Goal: Task Accomplishment & Management: Manage account settings

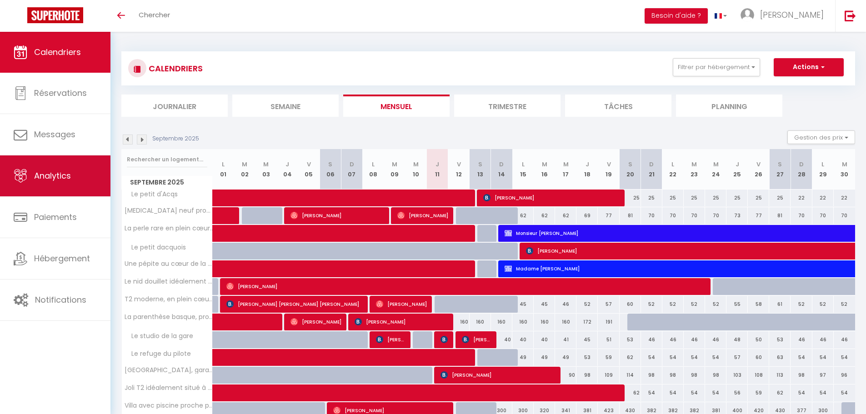
click at [67, 174] on span "Analytics" at bounding box center [52, 175] width 37 height 11
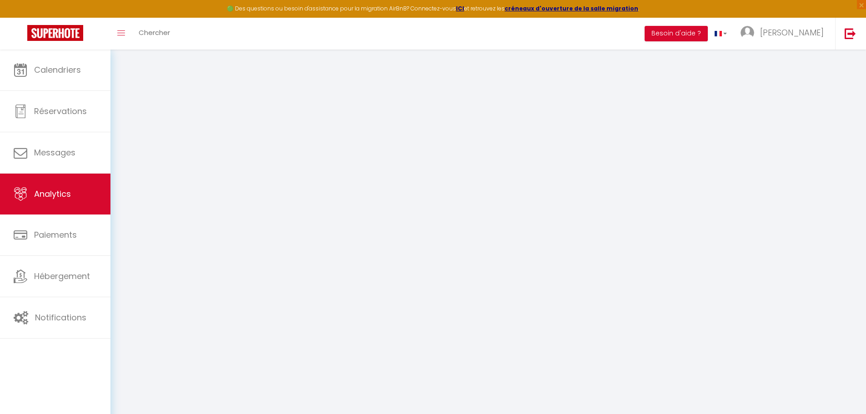
select select "2025"
select select "9"
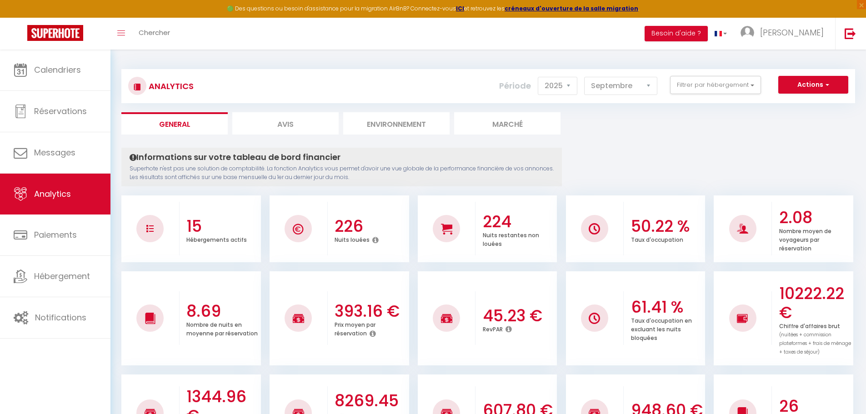
click at [291, 124] on li "Avis" at bounding box center [285, 123] width 106 height 22
select select "2025"
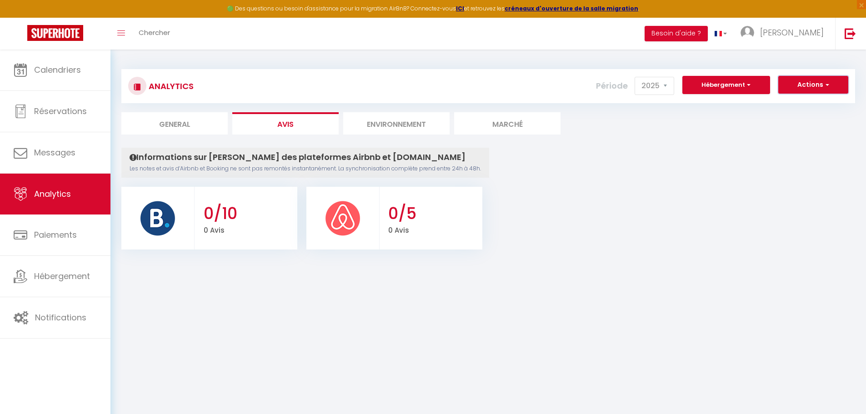
click at [811, 80] on button "Actions" at bounding box center [813, 85] width 70 height 18
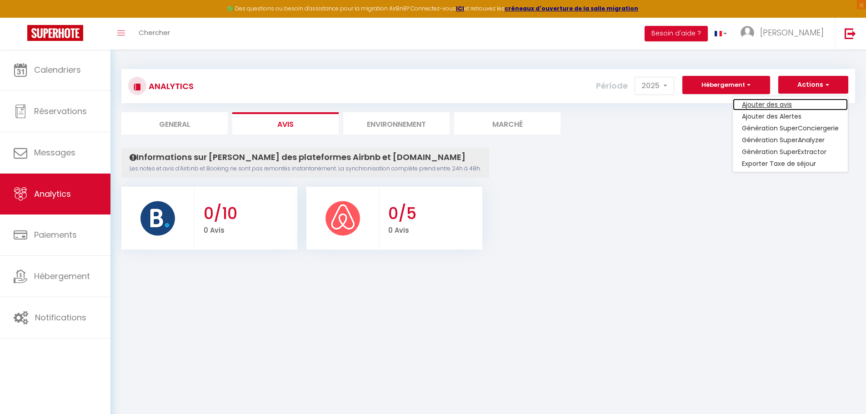
click at [780, 104] on link "Ajouter des avis" at bounding box center [790, 105] width 115 height 12
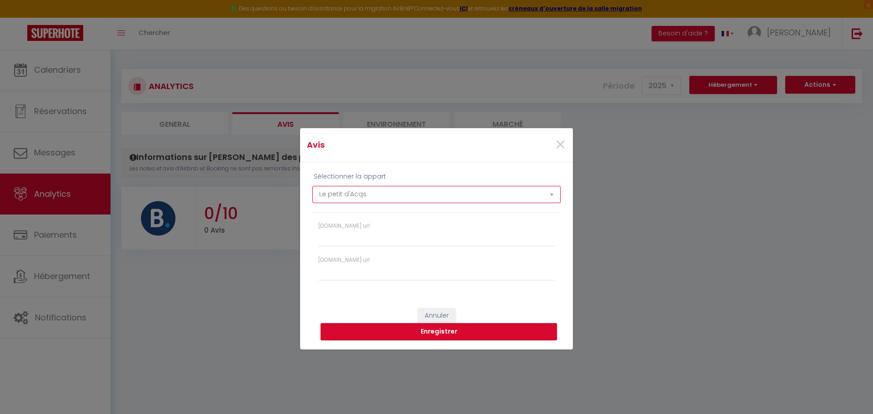
click at [443, 196] on select "Le petit d'Acqs T3 neuf proche Thermes, centre , Calme, confort La perle rare e…" at bounding box center [436, 194] width 248 height 17
select select "71939"
click at [312, 186] on select "Le petit d'Acqs T3 neuf proche Thermes, centre , Calme, confort La perle rare e…" at bounding box center [436, 194] width 248 height 17
type input "https://www.airbnb.fr/rooms/1449752718502161182"
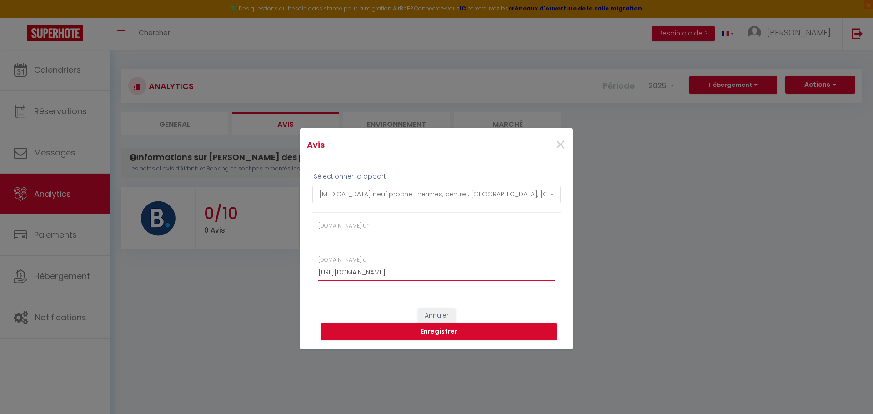
drag, startPoint x: 482, startPoint y: 271, endPoint x: 285, endPoint y: 275, distance: 197.9
click at [285, 275] on div "Avis × Sélectionner la appart Le petit d'Acqs T3 neuf proche Thermes, centre , …" at bounding box center [436, 207] width 873 height 414
paste input "https://www.airbnb.fr/rooms/1449752718502161182?guests=1&adults=1&s=67&unique_s…"
type input "h"
paste input "https://www.airbnb.fr/rooms/1449752718502161182"
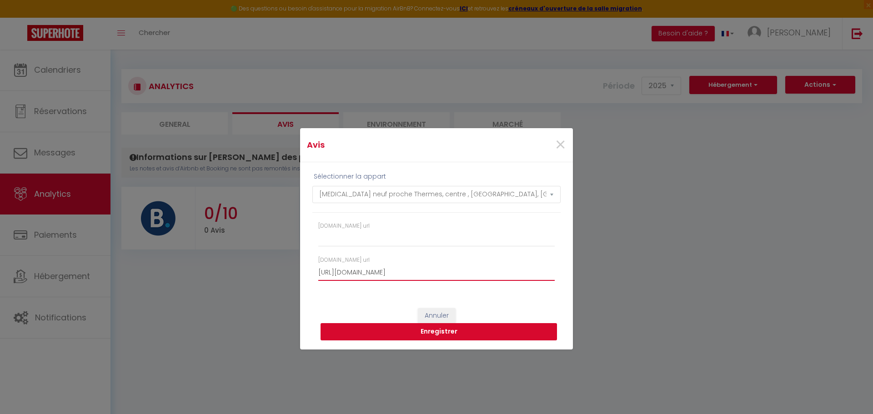
type input "https://www.airbnb.fr/rooms/1449752718502161182"
click at [441, 334] on button "Enregistrer" at bounding box center [439, 331] width 236 height 17
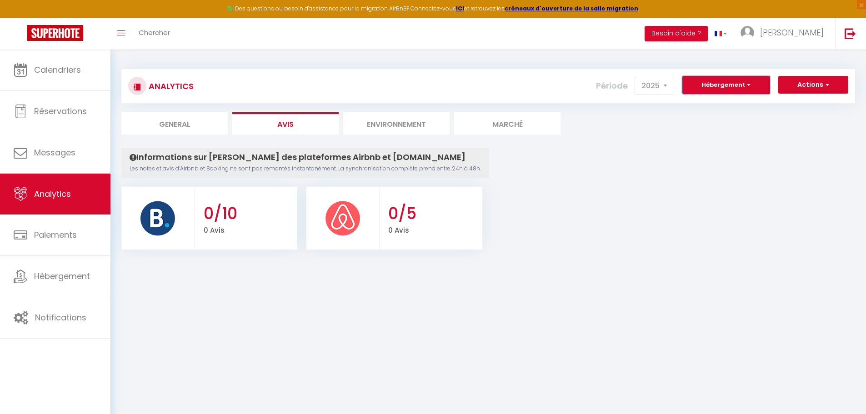
click at [735, 86] on button "Hébergement" at bounding box center [727, 85] width 88 height 18
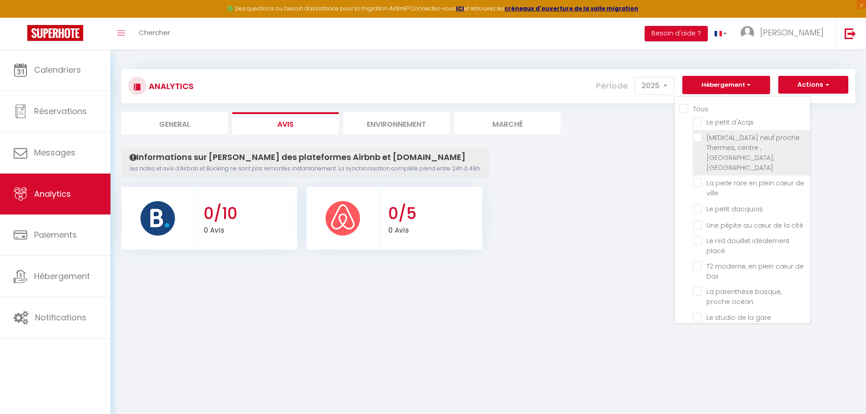
click at [695, 135] on confort "[MEDICAL_DATA] neuf proche Thermes, centre , [GEOGRAPHIC_DATA], [GEOGRAPHIC_DAT…" at bounding box center [751, 137] width 117 height 9
checkbox confort "true"
checkbox d\'Acqs "false"
checkbox ville "false"
checkbox dacquois "false"
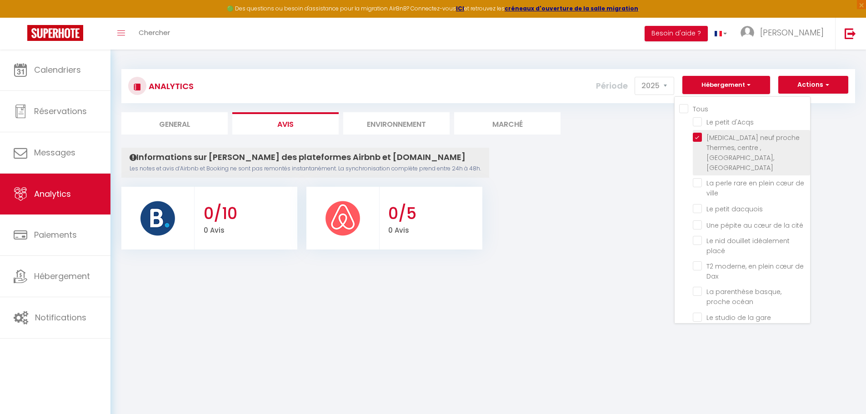
checkbox cité "false"
checkbox placé "false"
checkbox Dax "false"
checkbox océan "false"
checkbox gare "false"
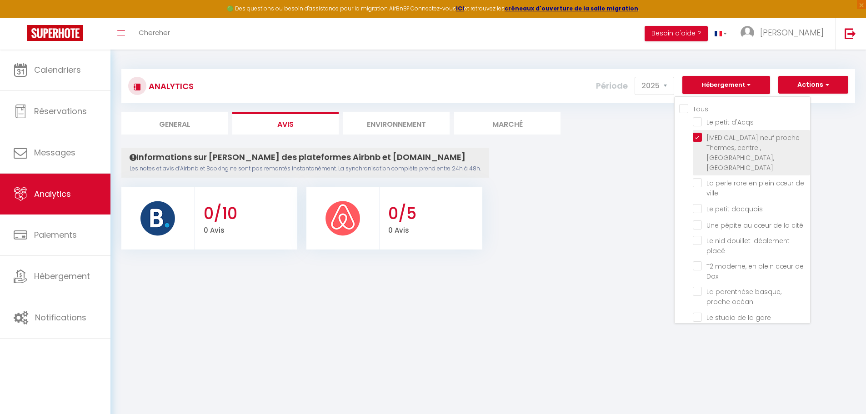
checkbox pilote "false"
checkbox garage\/terrasse\/bureau "false"
checkbox Dax "false"
checkbox d\'Amour "false"
checkbox thermes "false"
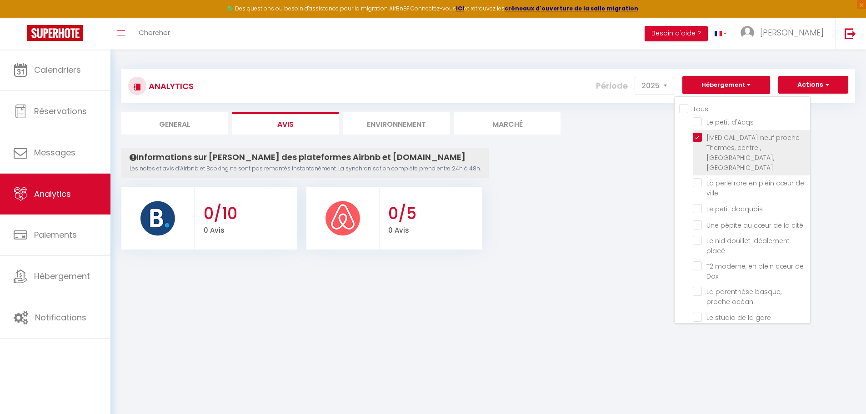
checkbox bleu "false"
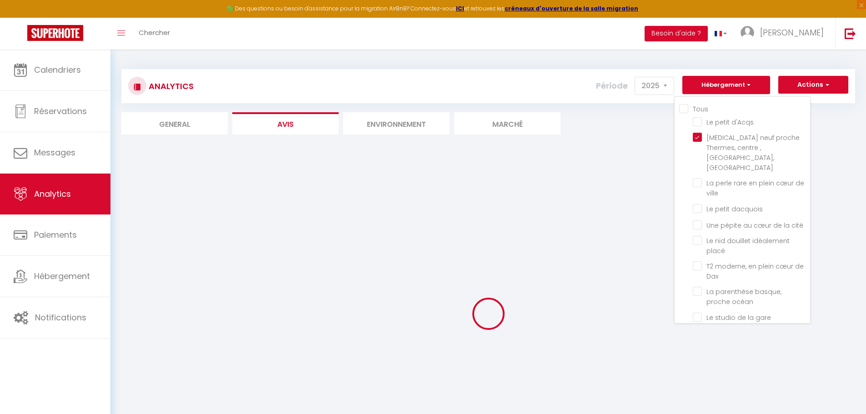
checkbox d\'Acqs "false"
checkbox ville "false"
checkbox dacquois "false"
checkbox cité "false"
checkbox placé "false"
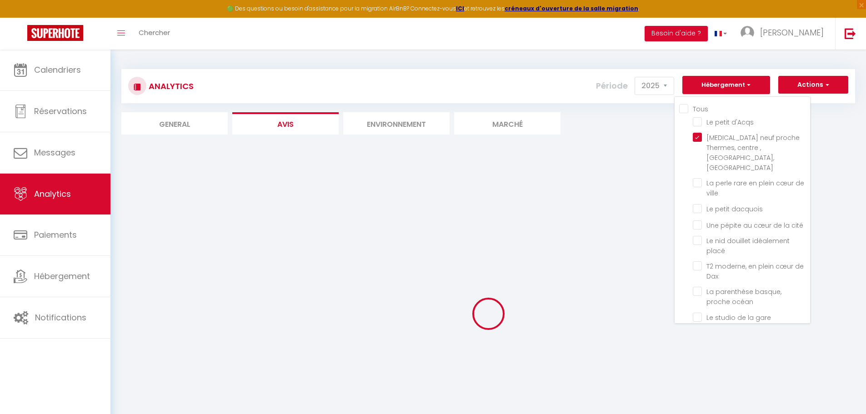
checkbox Dax "false"
checkbox océan "false"
checkbox gare "false"
checkbox pilote "false"
checkbox garage\/terrasse\/bureau "false"
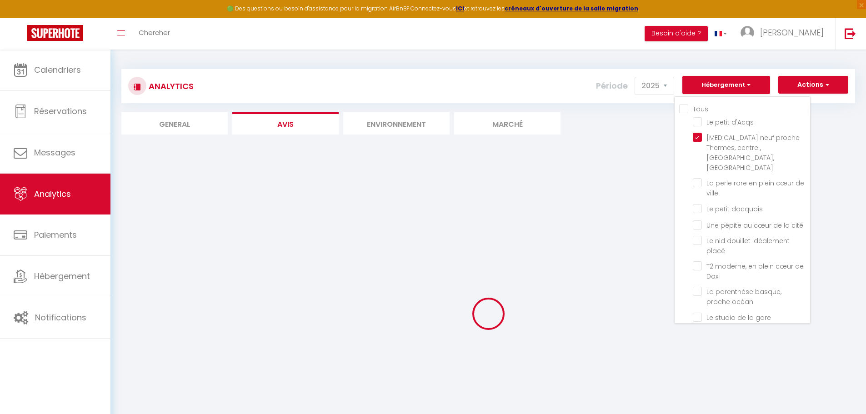
checkbox Dax "false"
checkbox d\'Amour "false"
checkbox thermes "false"
checkbox bleu "false"
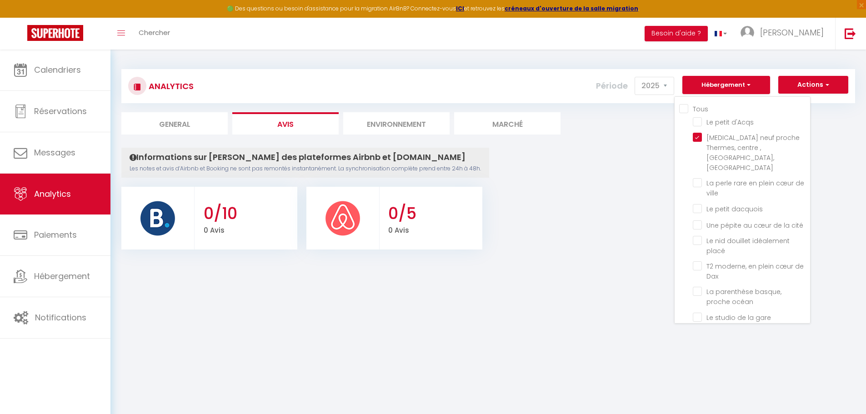
click at [557, 259] on div "Analytics Actions Ajouter des avis Ajouter des Alertes Génération SuperConcierg…" at bounding box center [488, 155] width 756 height 211
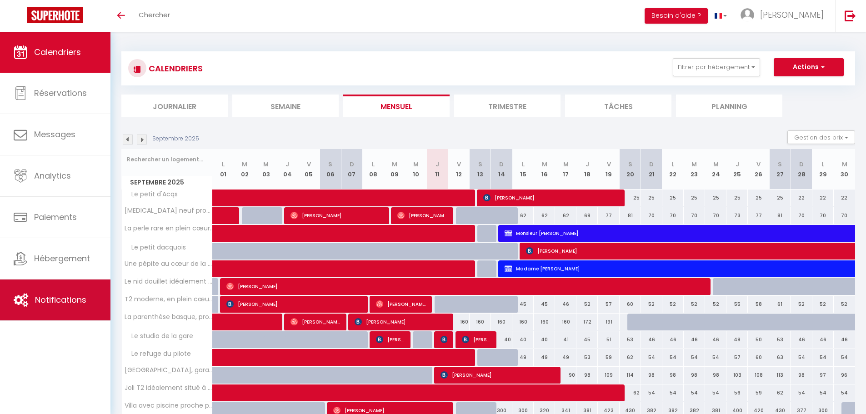
click at [57, 291] on link "Notifications" at bounding box center [55, 300] width 110 height 41
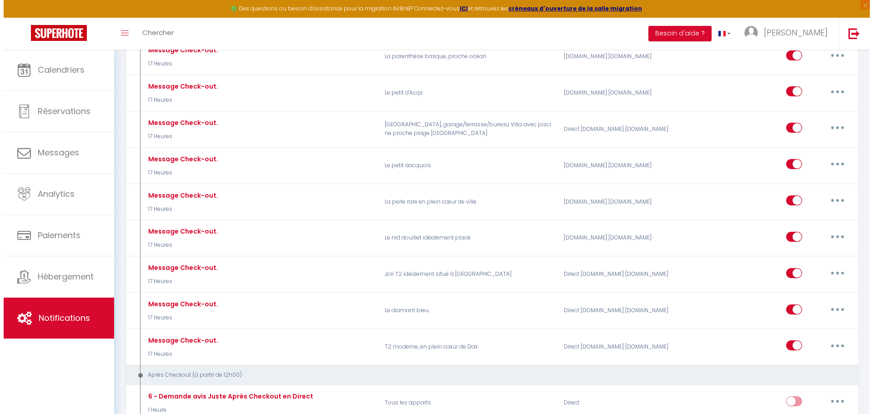
scroll to position [1864, 0]
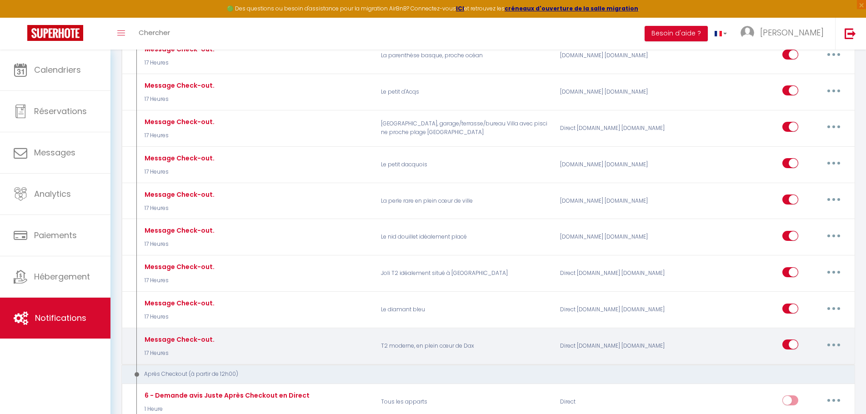
click at [833, 344] on icon "button" at bounding box center [834, 345] width 3 height 3
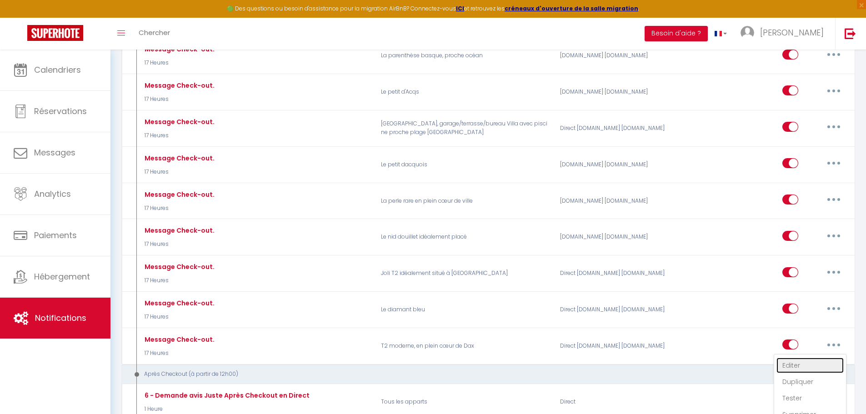
click at [795, 358] on link "Editer" at bounding box center [810, 365] width 67 height 15
type input "Message Check-out."
select select "4"
select select "17 Heures"
select select
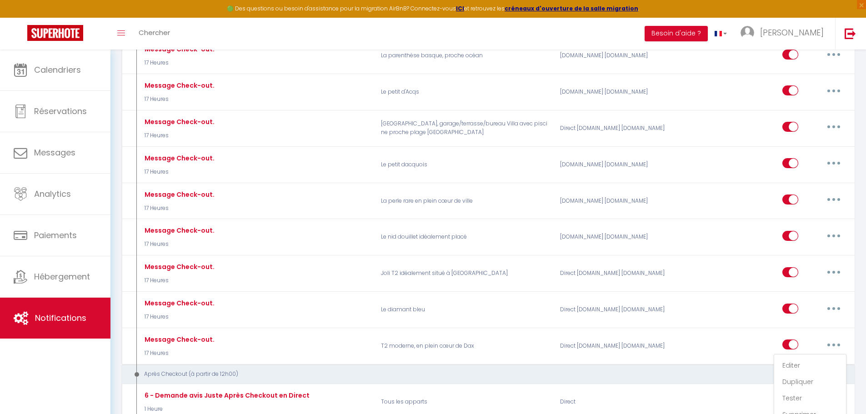
checkbox input "true"
checkbox input "false"
radio input "true"
type input "Message Check-out."
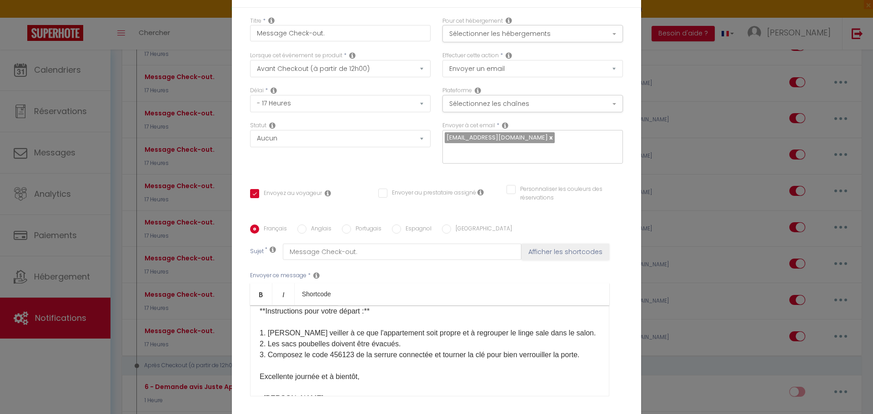
scroll to position [91, 0]
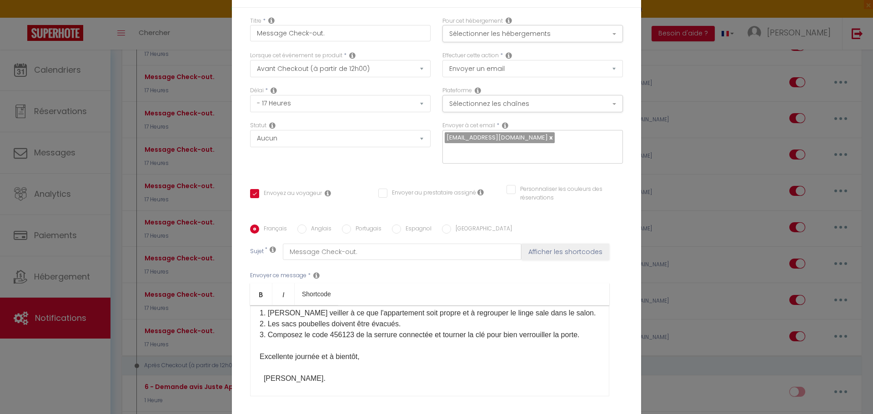
click at [356, 333] on p "J'espère que votre séjour s'est bien déroulé et que vous avez trouvé le logemen…" at bounding box center [430, 313] width 340 height 142
drag, startPoint x: 362, startPoint y: 333, endPoint x: 334, endPoint y: 331, distance: 28.2
click at [334, 331] on p "J'espère que votre séjour s'est bien déroulé et que vous avez trouvé le logemen…" at bounding box center [430, 313] width 340 height 142
copy p "725645#​"
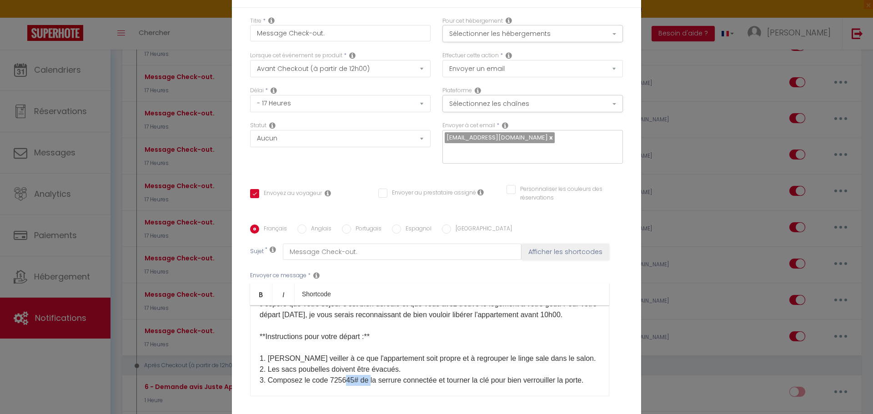
scroll to position [108, 0]
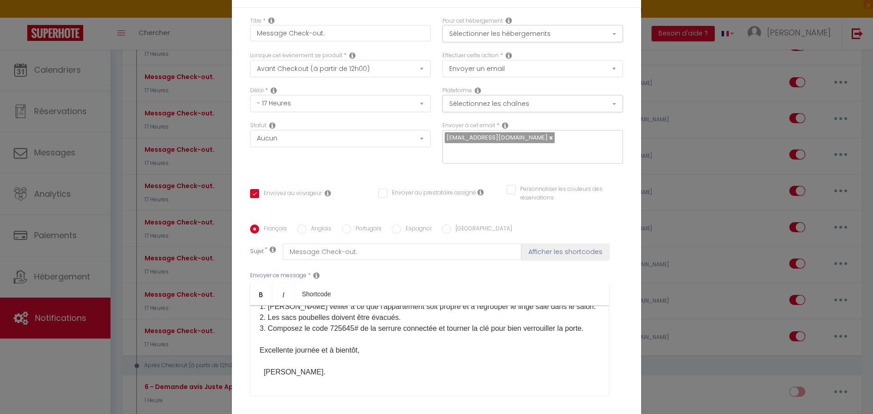
click at [624, 323] on div "Titre * Message Check-out. Pour cet hébergement Sélectionner les hébergements T…" at bounding box center [436, 225] width 409 height 435
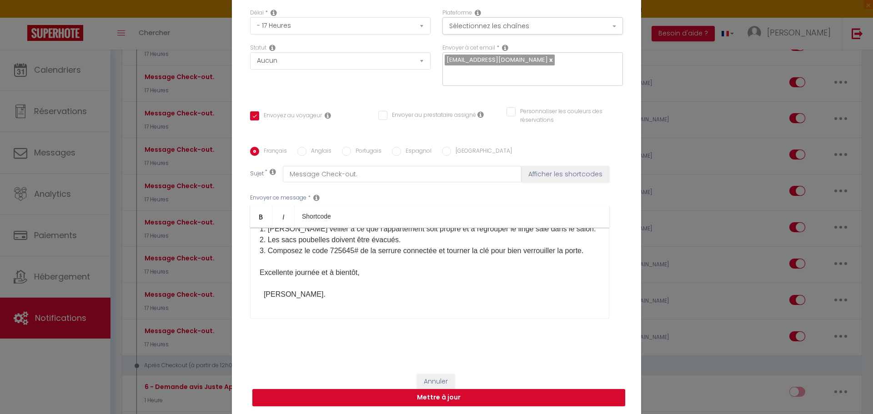
scroll to position [79, 0]
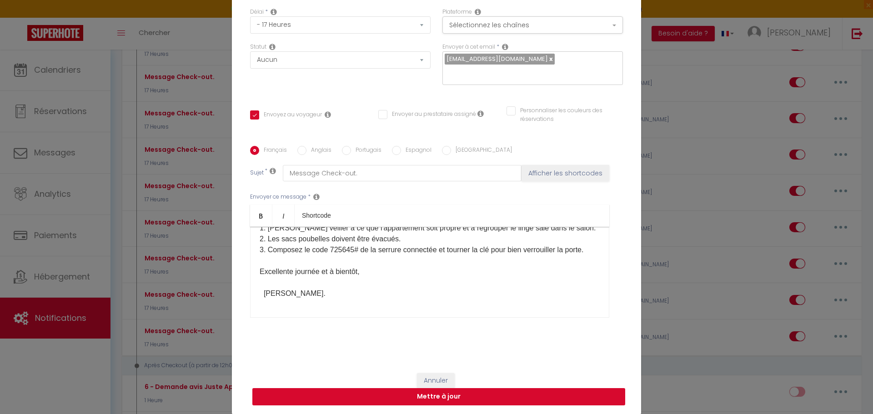
click at [447, 399] on button "Mettre à jour" at bounding box center [438, 396] width 373 height 17
checkbox input "true"
checkbox input "false"
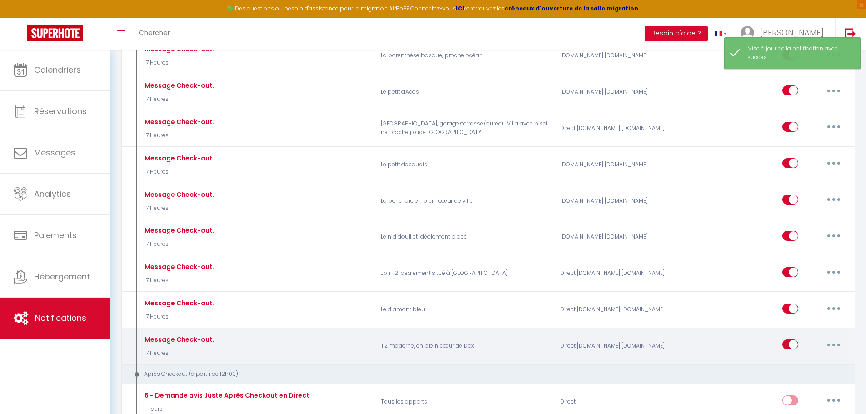
click at [832, 337] on button "button" at bounding box center [833, 344] width 25 height 15
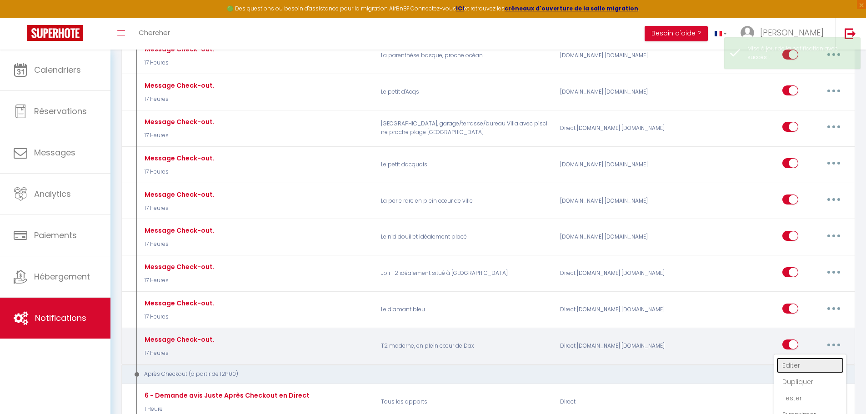
click at [794, 358] on link "Editer" at bounding box center [810, 365] width 67 height 15
type input "Message Check-out."
select select "4"
select select "17 Heures"
select select
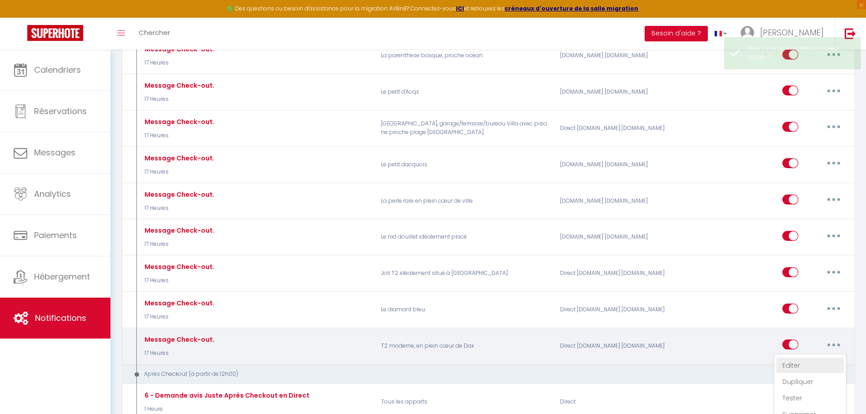
checkbox input "true"
checkbox input "false"
radio input "true"
type input "Message Check-out."
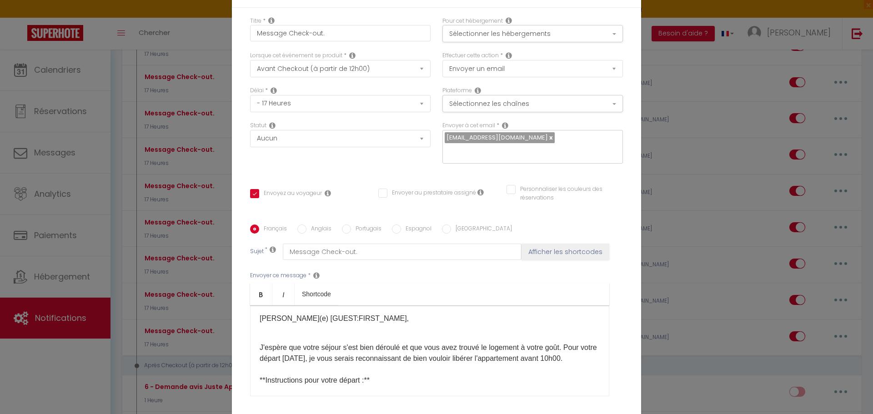
scroll to position [0, 0]
click at [300, 229] on input "Anglais" at bounding box center [301, 229] width 9 height 9
radio input "true"
checkbox input "true"
checkbox input "false"
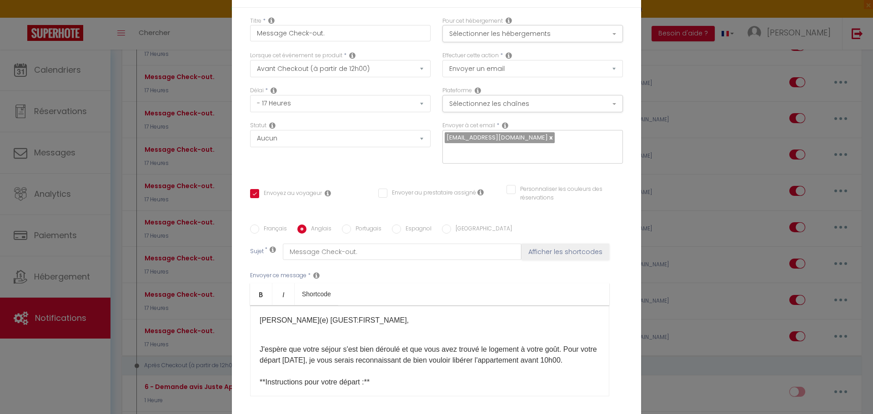
checkbox input "false"
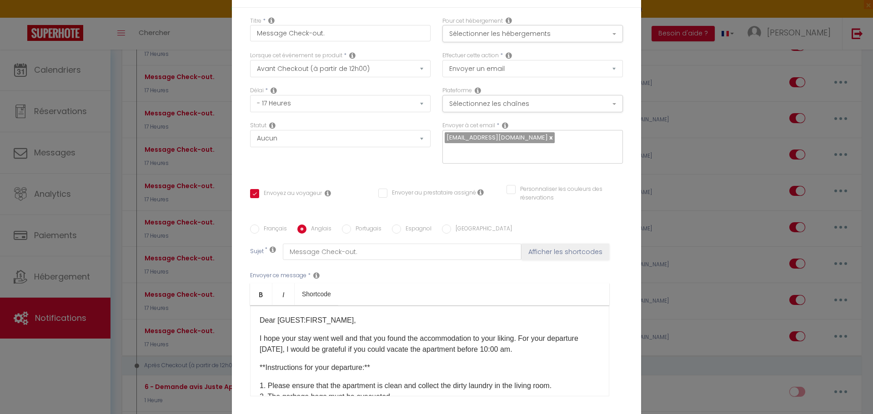
scroll to position [45, 0]
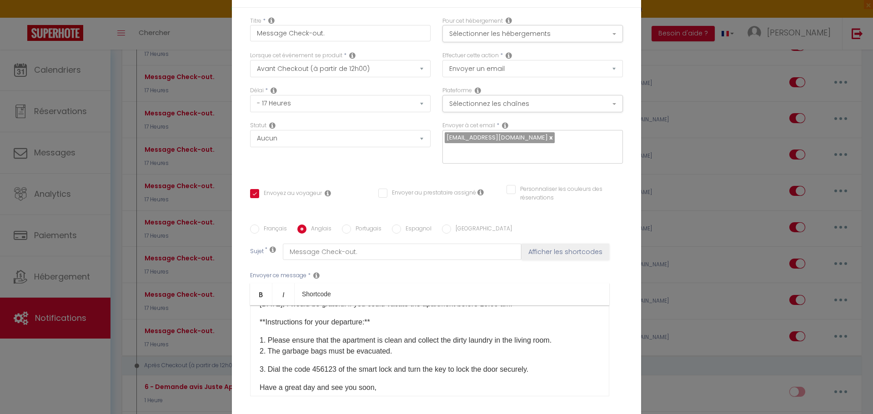
click at [330, 367] on p "3. Dial the code 456123 ​of the smart lock and turn the key to lock the door se…" at bounding box center [430, 369] width 340 height 11
drag, startPoint x: 334, startPoint y: 371, endPoint x: 311, endPoint y: 368, distance: 22.8
click at [311, 368] on p "3. Dial the code 456123 ​of the smart lock and turn the key to lock the door se…" at bounding box center [430, 369] width 340 height 11
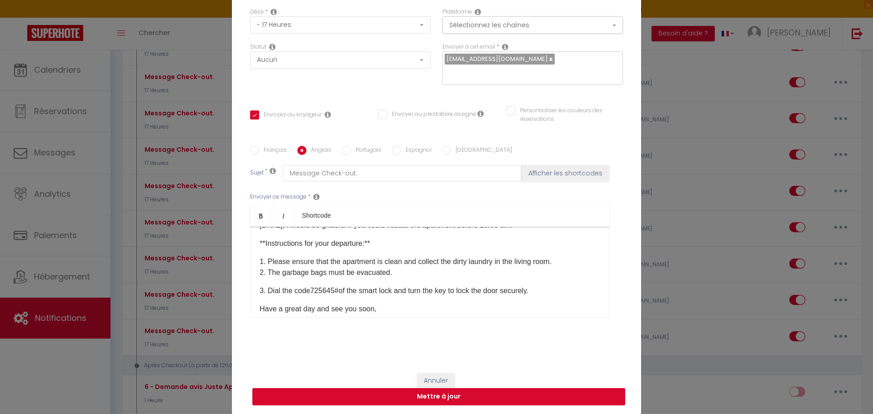
click at [432, 397] on button "Mettre à jour" at bounding box center [438, 396] width 373 height 17
checkbox input "true"
checkbox input "false"
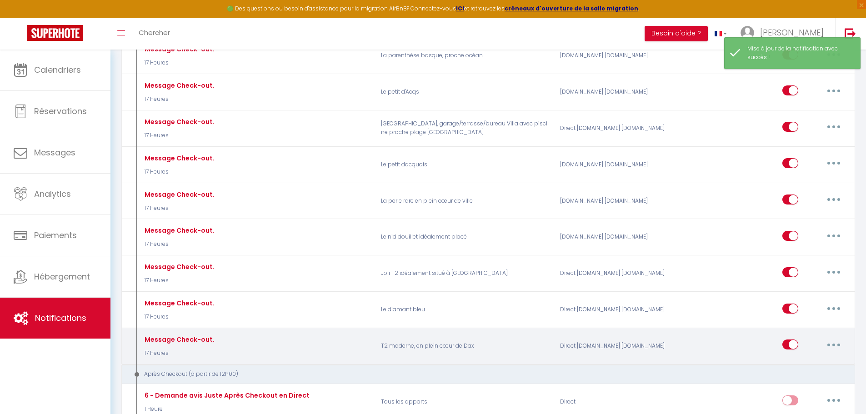
click at [831, 337] on button "button" at bounding box center [833, 344] width 25 height 15
click at [785, 358] on link "Editer" at bounding box center [810, 365] width 67 height 15
type input "Message Check-out."
select select "4"
select select "17 Heures"
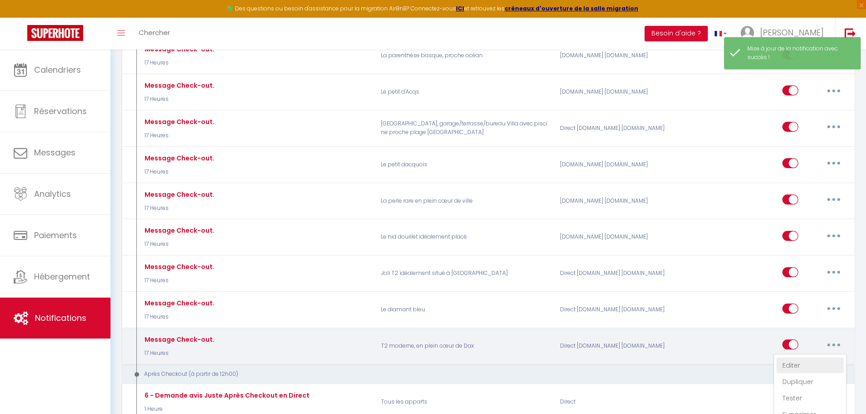
select select
checkbox input "true"
checkbox input "false"
radio input "true"
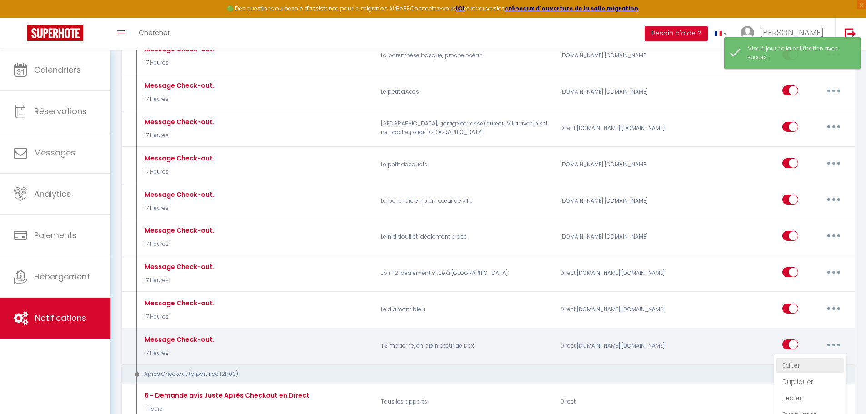
type input "Message Check-out."
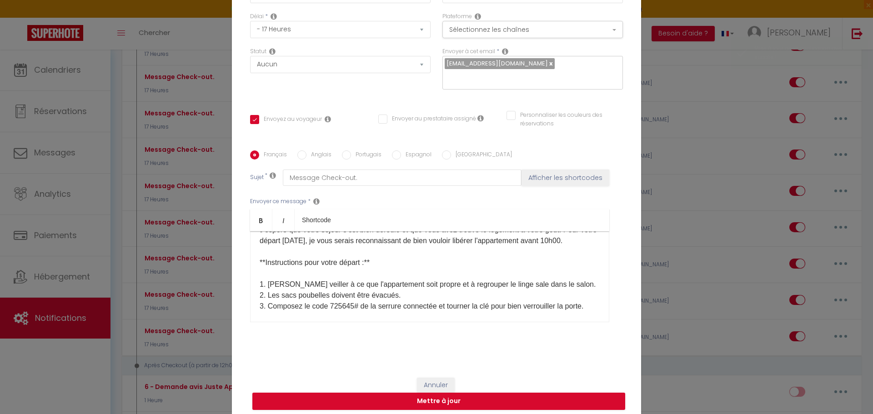
click at [393, 155] on input "Espagnol" at bounding box center [396, 155] width 9 height 9
radio input "true"
checkbox input "true"
checkbox input "false"
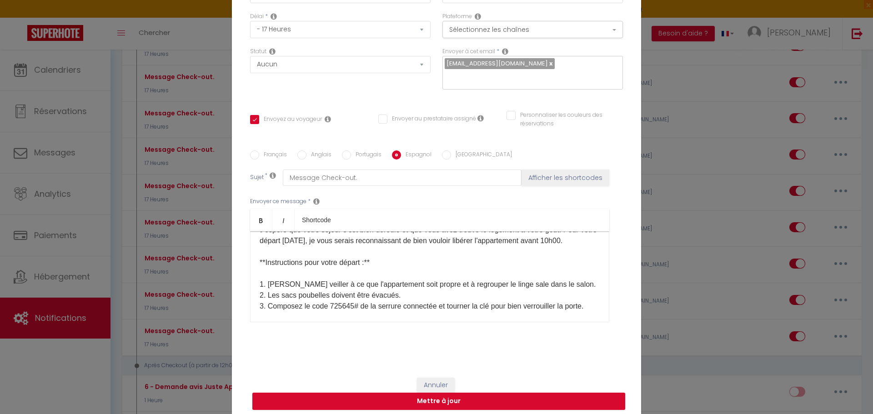
type input "Mensaje de pago."
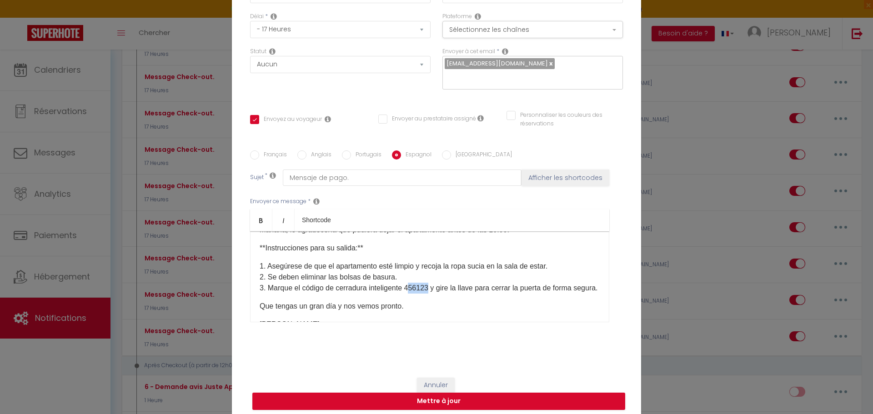
drag, startPoint x: 429, startPoint y: 286, endPoint x: 408, endPoint y: 288, distance: 21.0
click at [408, 288] on p "1. Asegúrese de que el apartamento esté limpio y recoja la ropa sucia en la sal…" at bounding box center [430, 277] width 340 height 33
click at [433, 398] on button "Mettre à jour" at bounding box center [438, 401] width 373 height 17
checkbox input "true"
checkbox input "false"
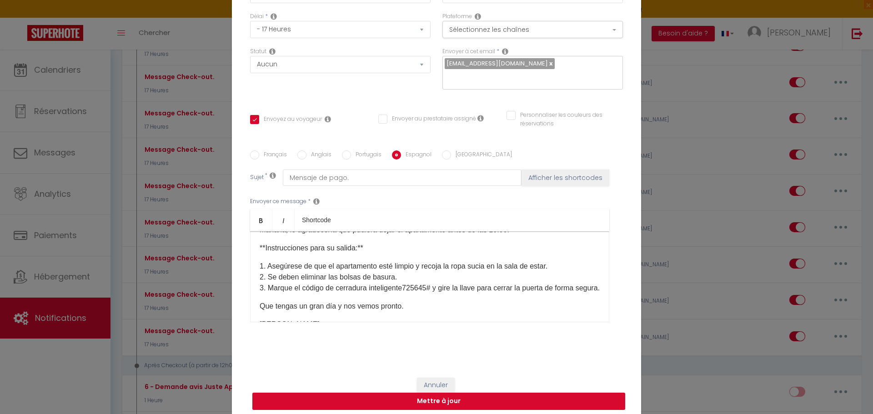
checkbox input "false"
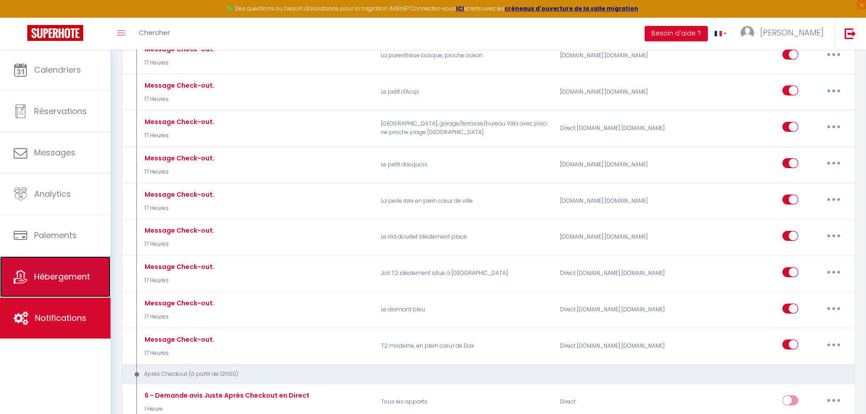
click at [61, 280] on span "Hébergement" at bounding box center [62, 276] width 56 height 11
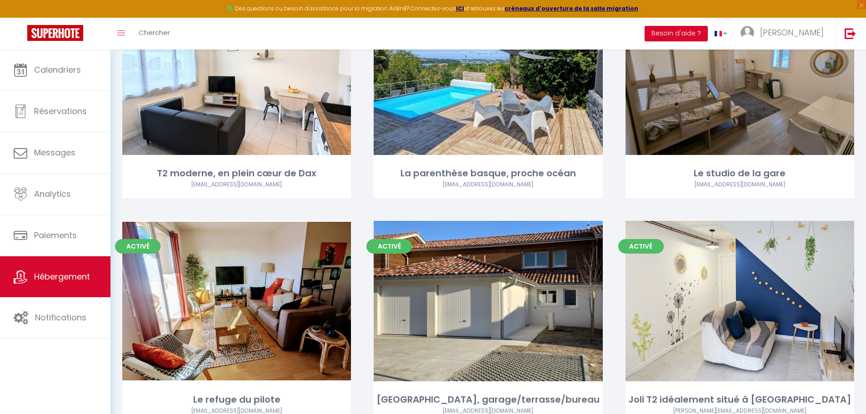
scroll to position [637, 0]
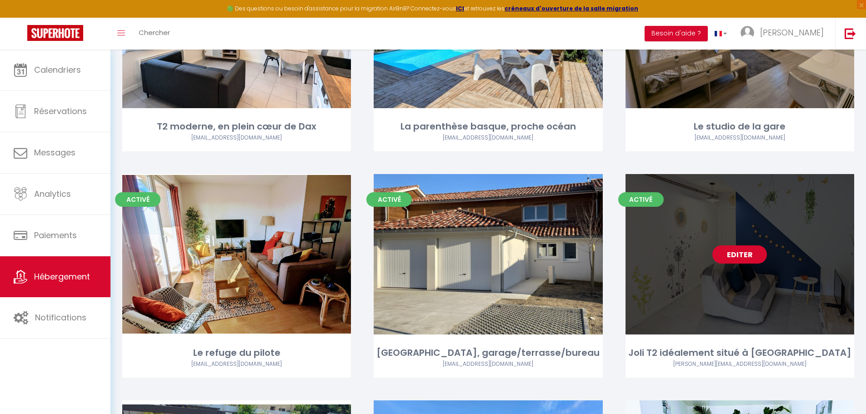
click at [745, 246] on link "Editer" at bounding box center [740, 255] width 55 height 18
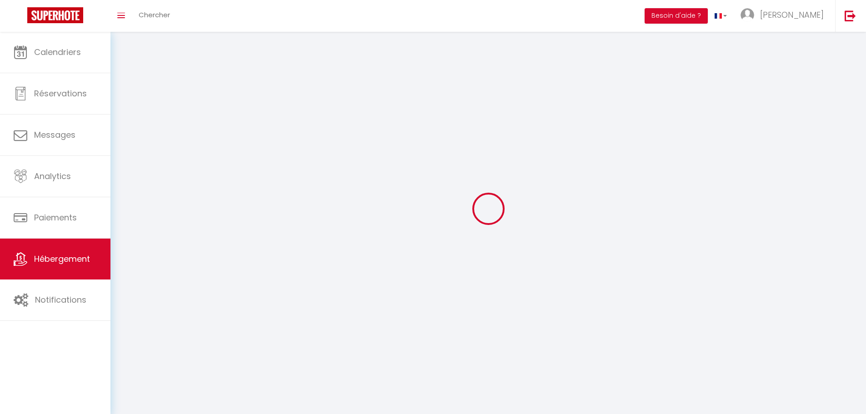
select select "28"
select select
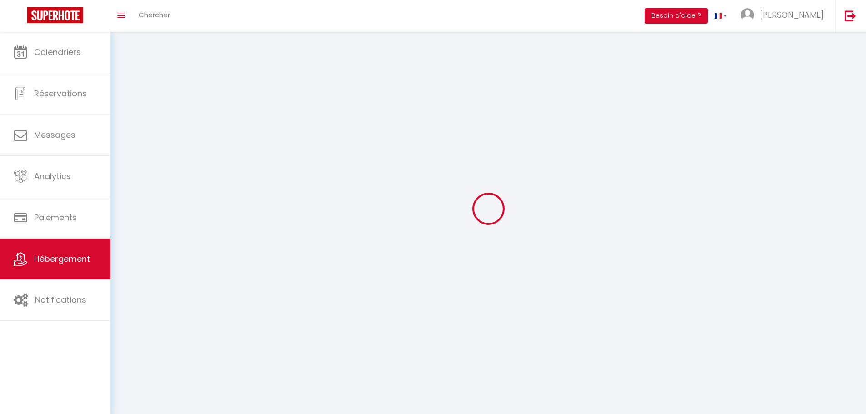
select select
checkbox input "false"
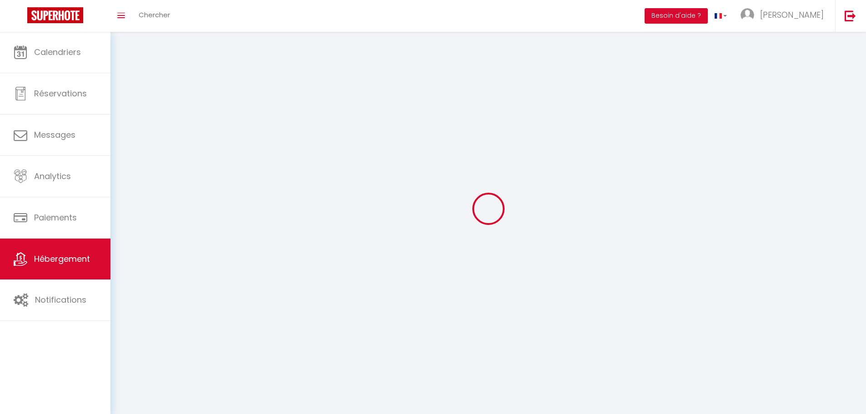
checkbox input "false"
select select
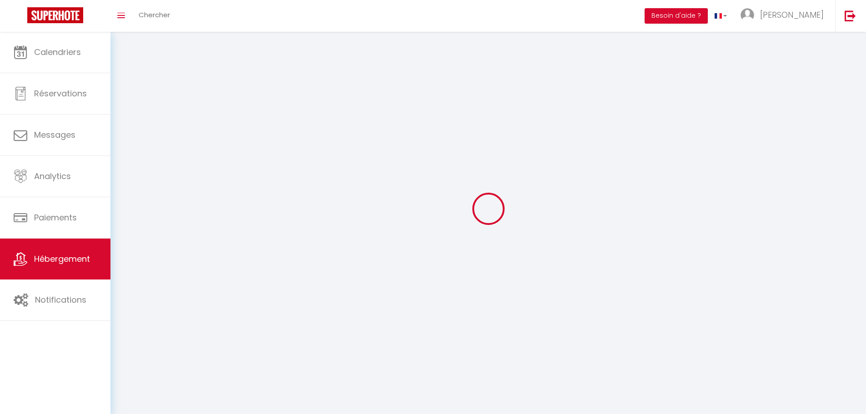
select select
checkbox input "false"
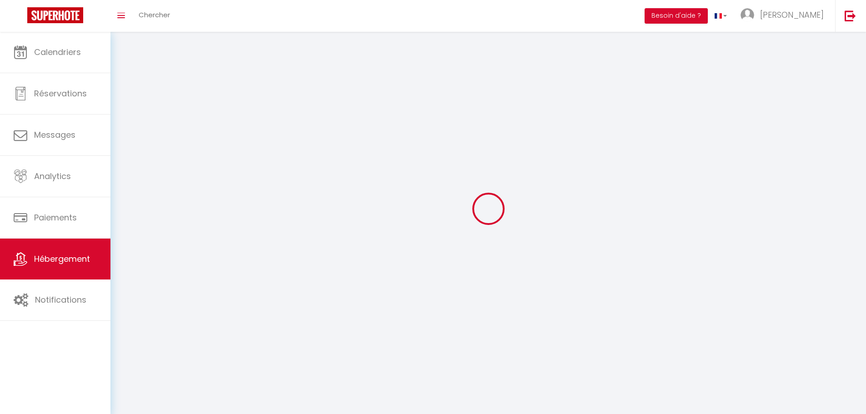
checkbox input "false"
select select
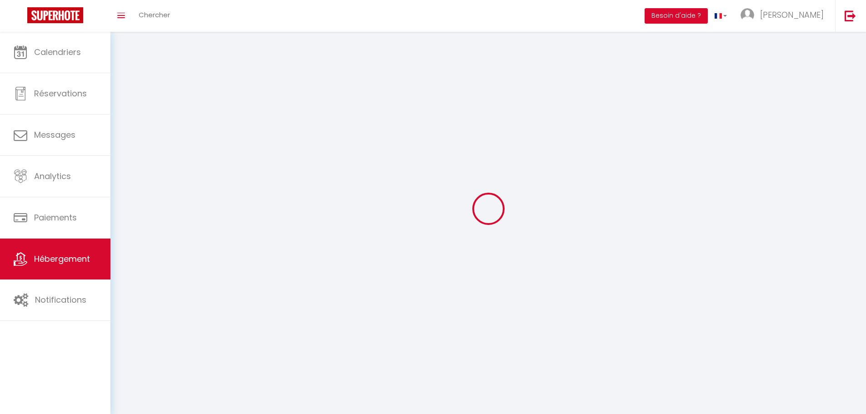
select select
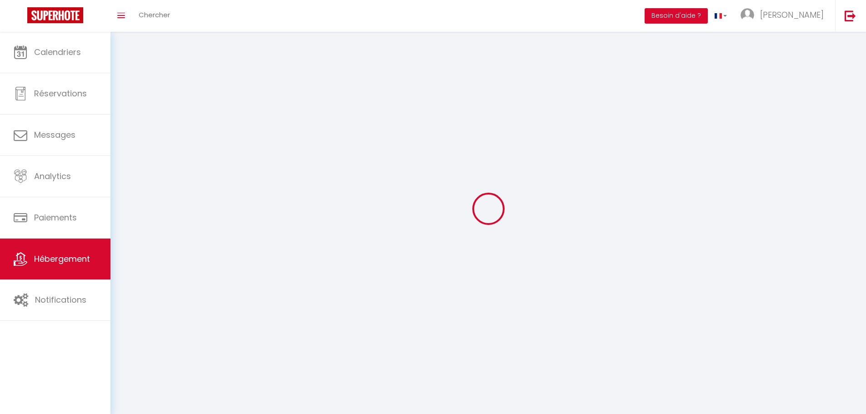
select select
checkbox input "false"
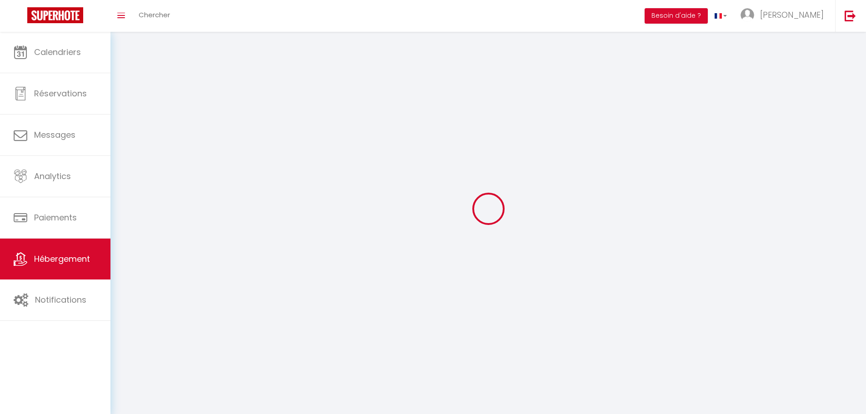
select select
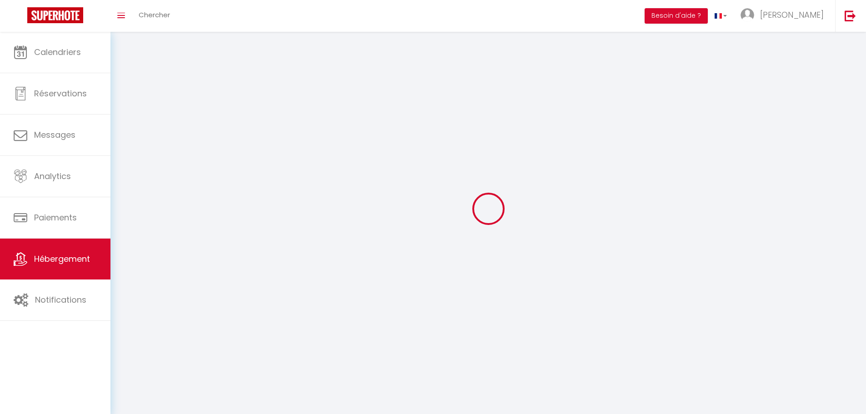
select select
checkbox input "false"
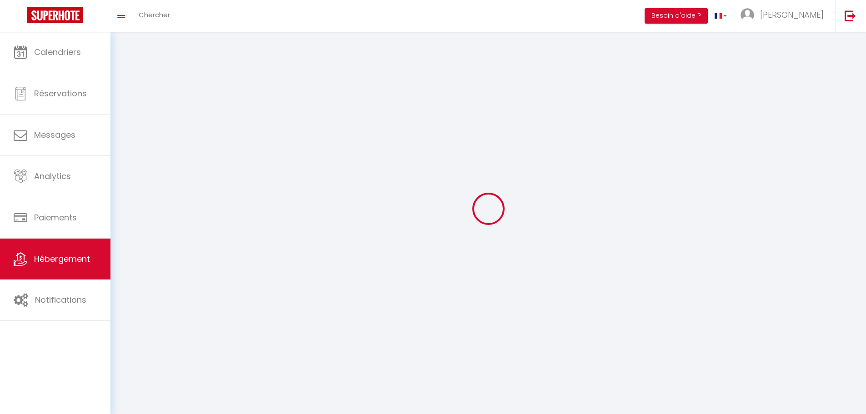
checkbox input "false"
select select
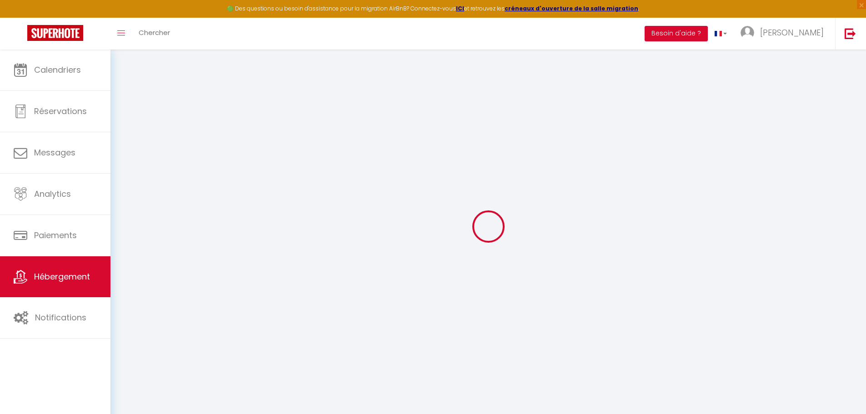
select select
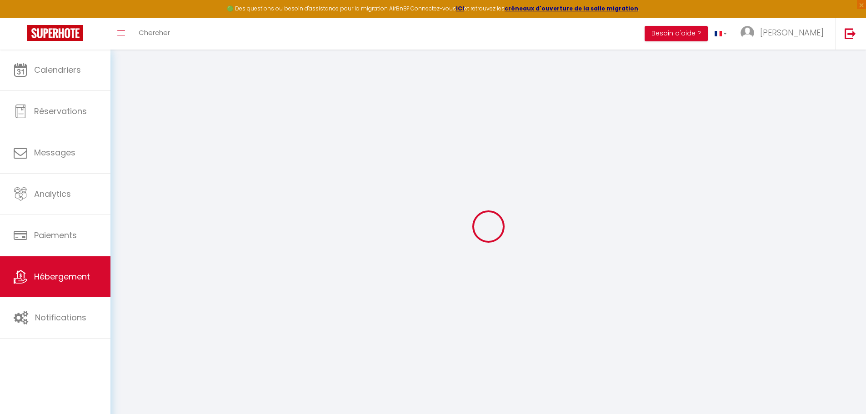
select select
checkbox input "false"
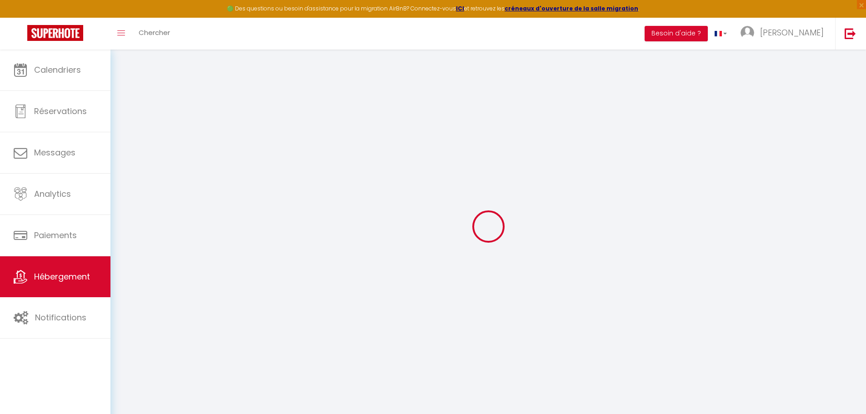
select select
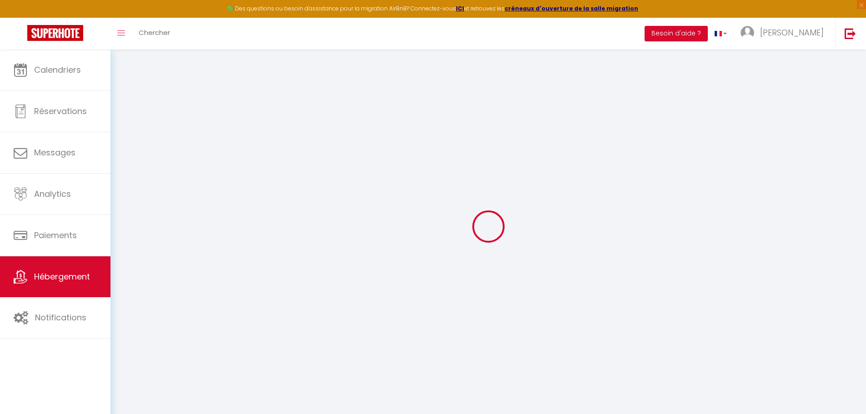
select select
checkbox input "false"
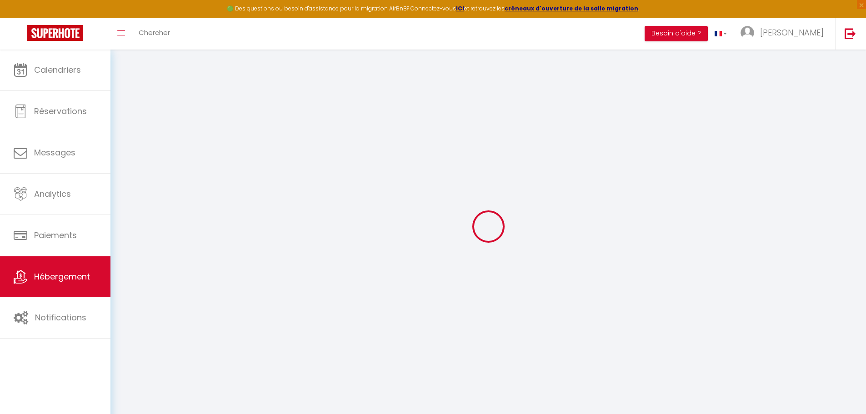
checkbox input "false"
select select
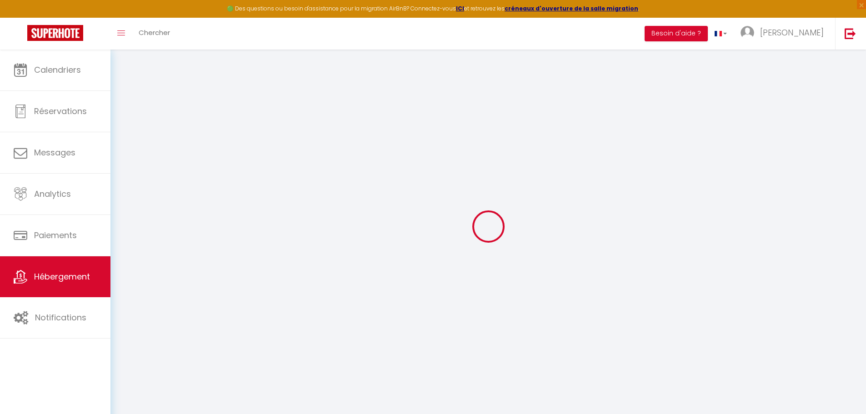
select select
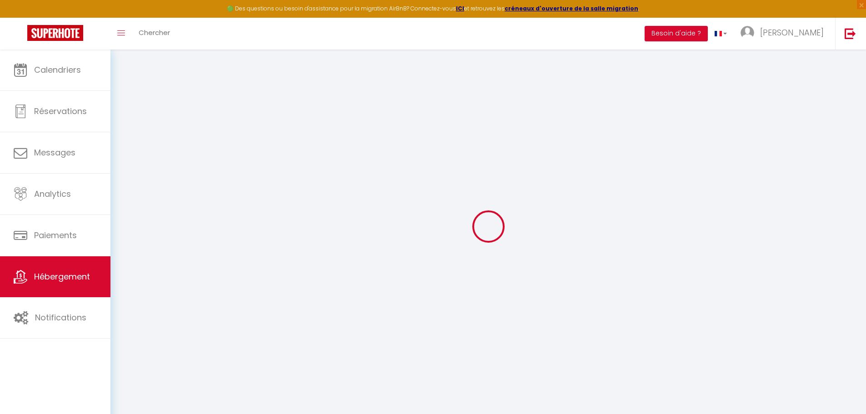
checkbox input "false"
select select
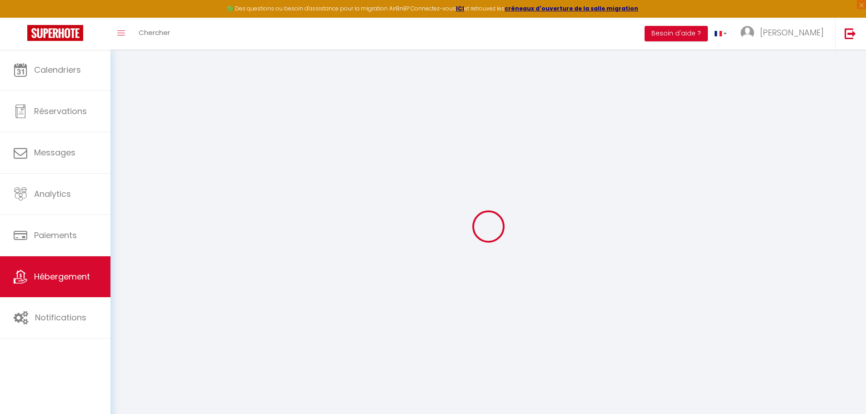
select select
type input "Joli T2 idéalement situé à [GEOGRAPHIC_DATA]"
type input "[PERSON_NAME]"
type input "BARRERE"
type input "[STREET_ADDRESS]"
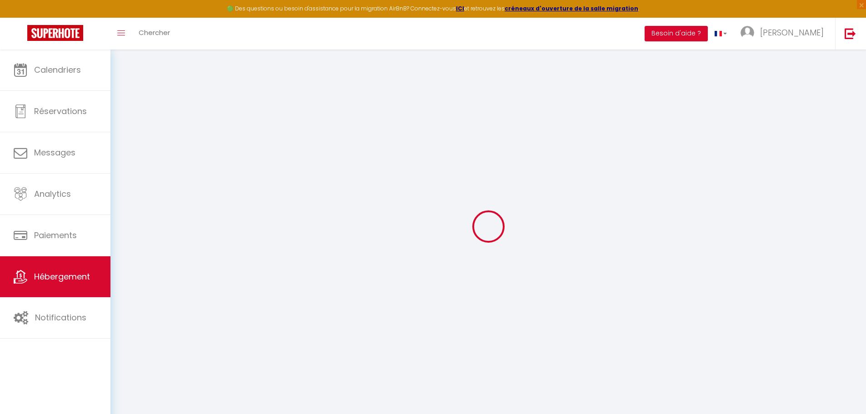
type input "33640"
type input "Ayguemorte-les-graves"
type input "50"
type input "35"
select select
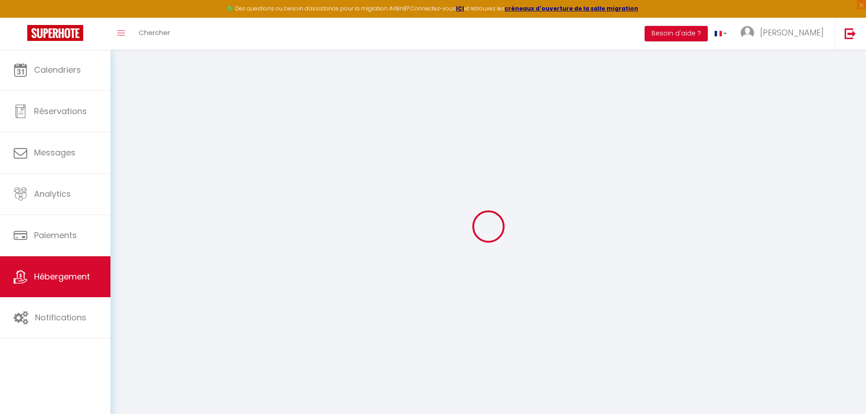
select select
type input "[STREET_ADDRESS][PERSON_NAME]"
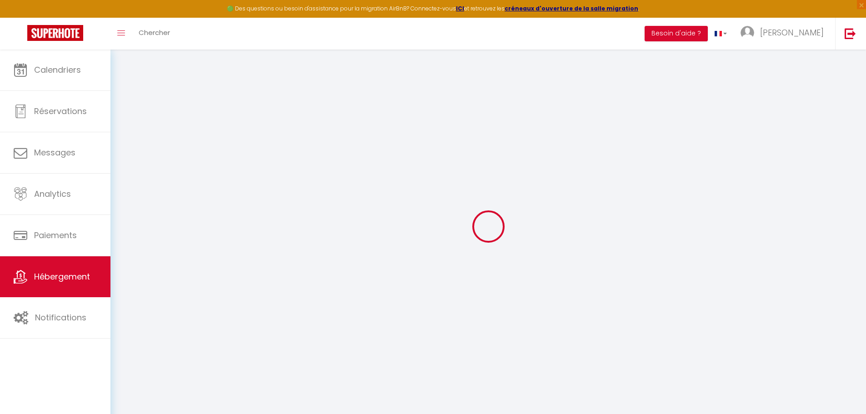
type input "40100"
type input "Dax"
type input "[EMAIL_ADDRESS][DOMAIN_NAME]"
select select "11301"
checkbox input "false"
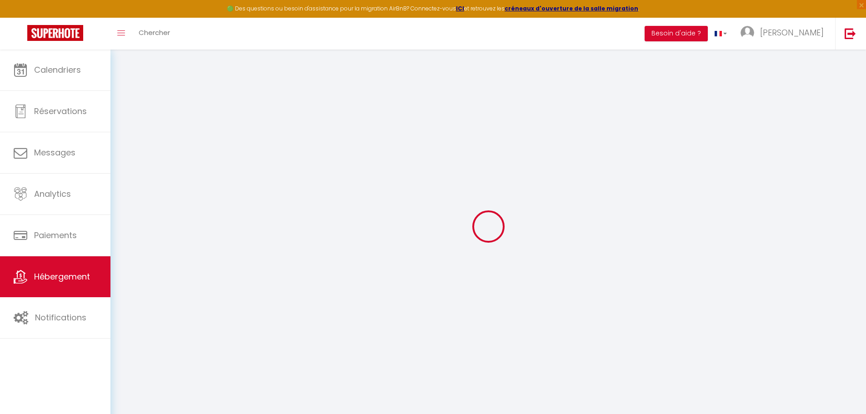
checkbox input "false"
type input "35"
type input "0"
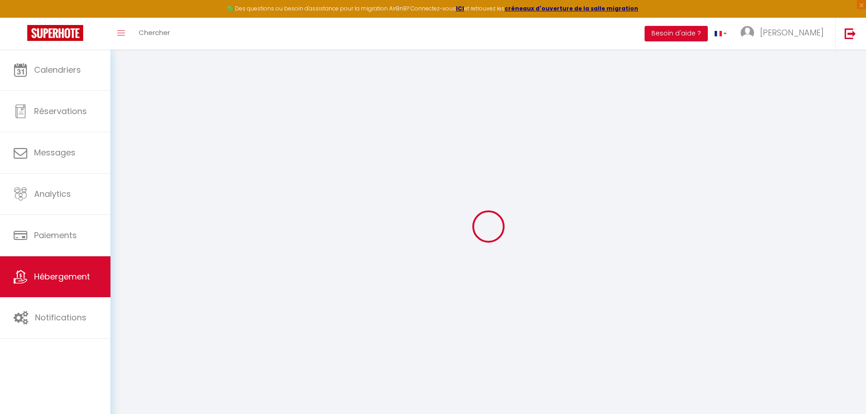
type input "0"
select select "16131"
select select
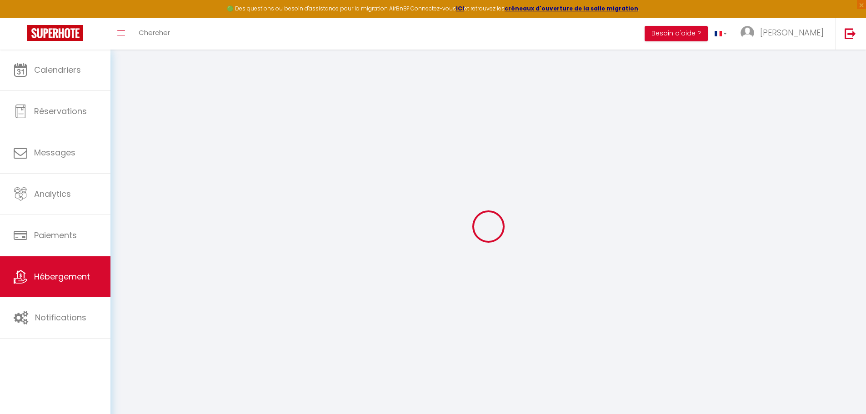
select select
checkbox input "false"
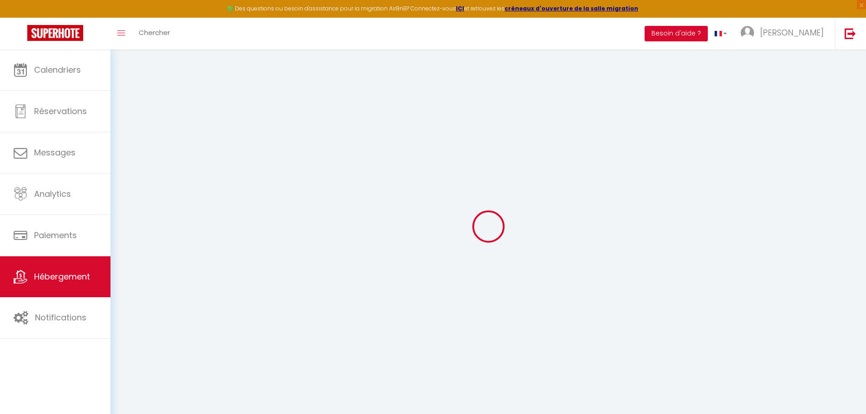
checkbox input "false"
select select
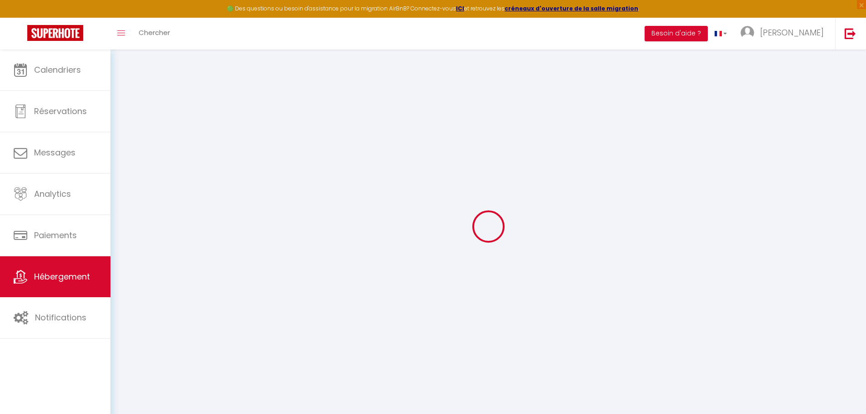
select select
checkbox input "false"
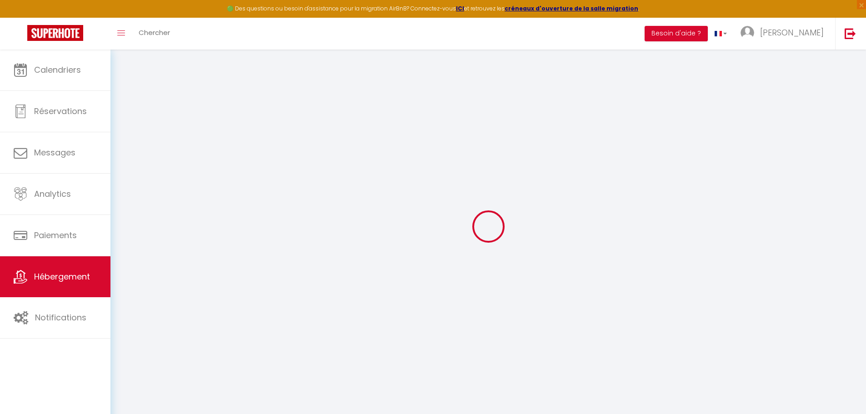
checkbox input "false"
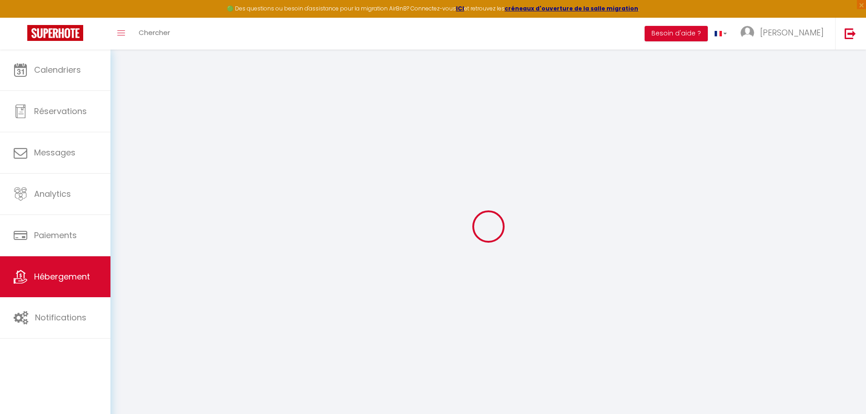
checkbox input "false"
select select "16:00"
select select
select select "10:00"
select select "30"
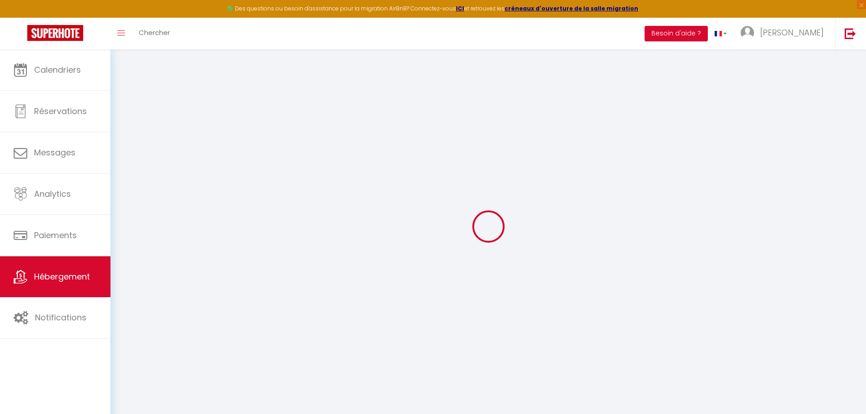
select select "120"
select select
checkbox input "false"
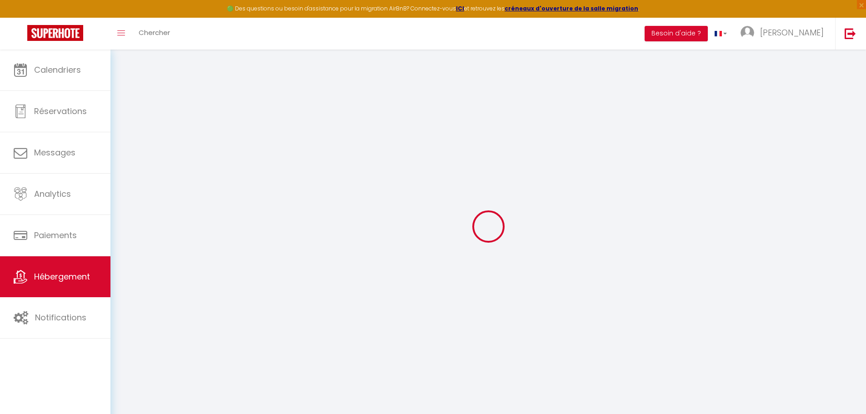
checkbox input "false"
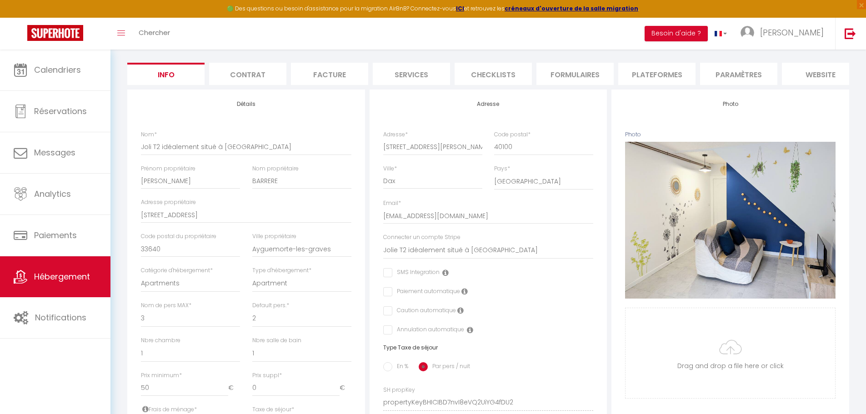
scroll to position [91, 0]
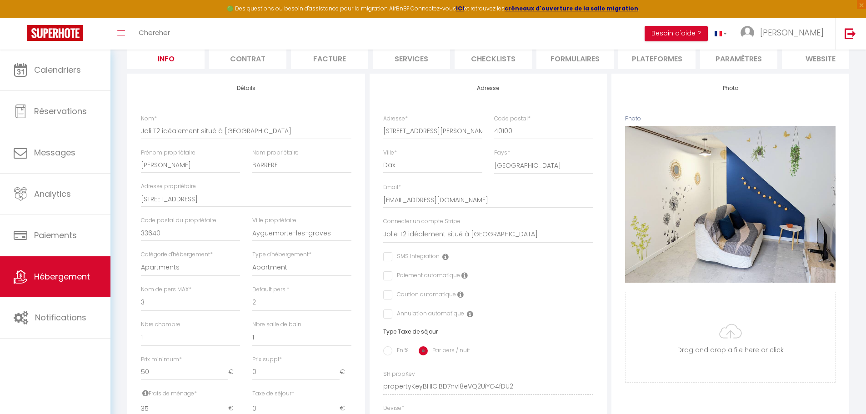
select select
checkbox input "false"
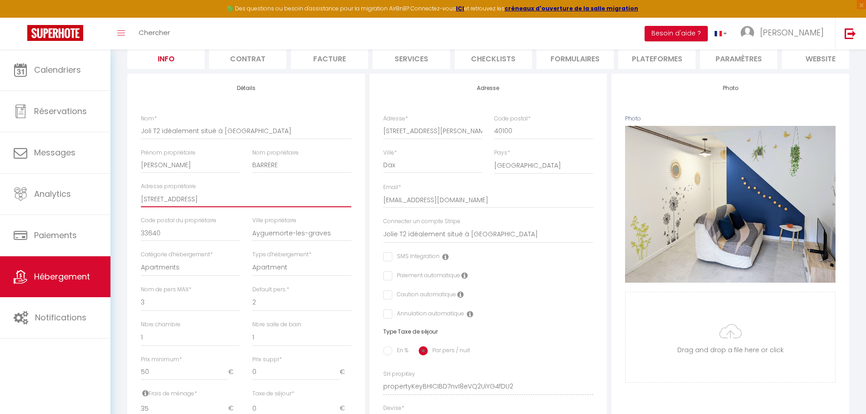
drag, startPoint x: 212, startPoint y: 207, endPoint x: 138, endPoint y: 206, distance: 73.7
click at [138, 206] on div "Adresse propriétaire [STREET_ADDRESS]" at bounding box center [246, 199] width 222 height 34
drag, startPoint x: 329, startPoint y: 240, endPoint x: 254, endPoint y: 240, distance: 75.5
click at [254, 240] on input "Ayguemorte-les-graves" at bounding box center [301, 233] width 99 height 16
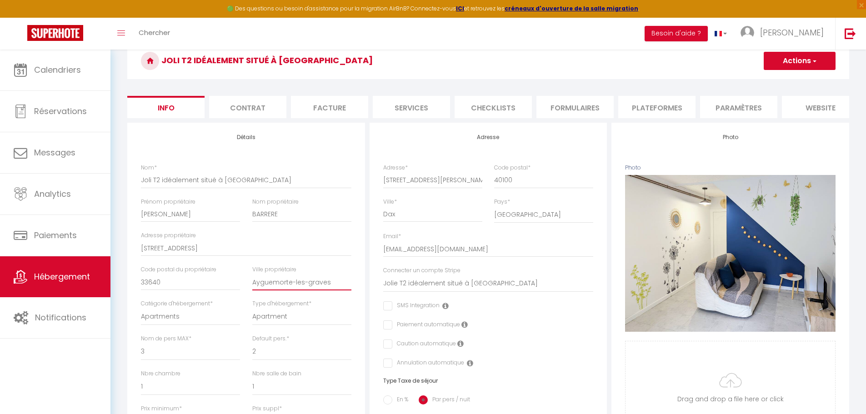
scroll to position [0, 0]
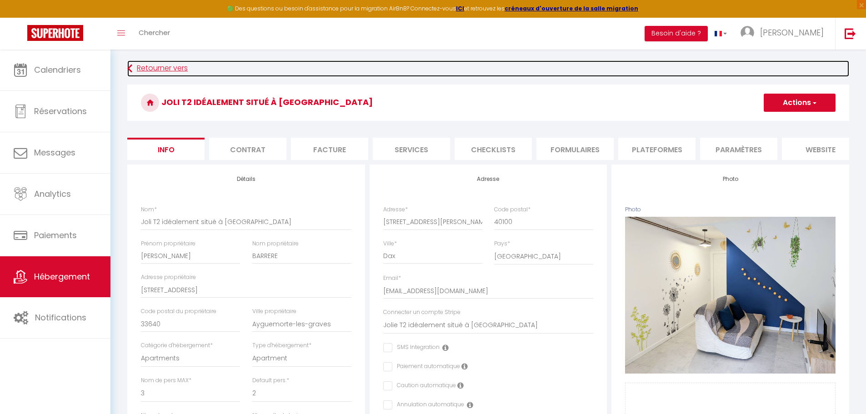
click at [131, 68] on icon at bounding box center [129, 68] width 5 height 16
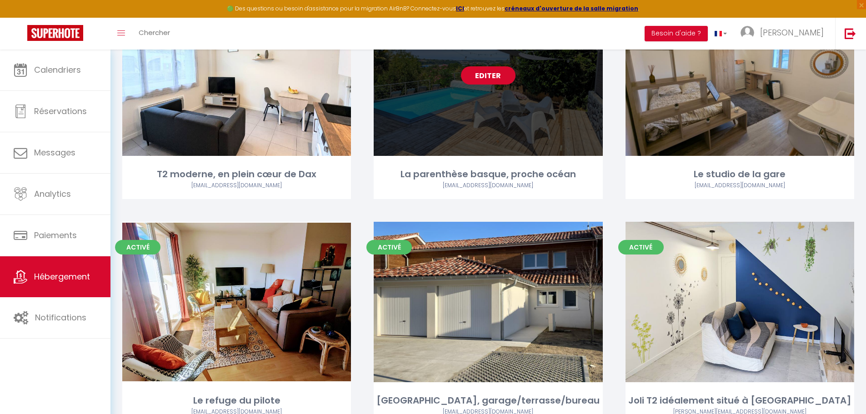
scroll to position [500, 0]
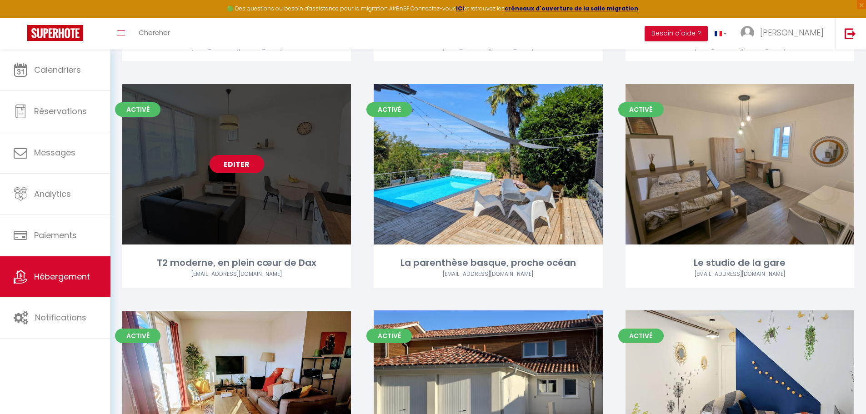
click at [250, 155] on link "Editer" at bounding box center [237, 164] width 55 height 18
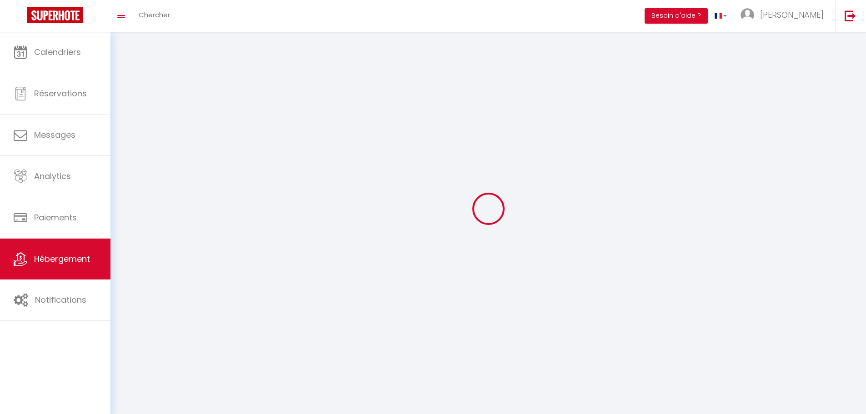
select select "1"
select select "28"
select select
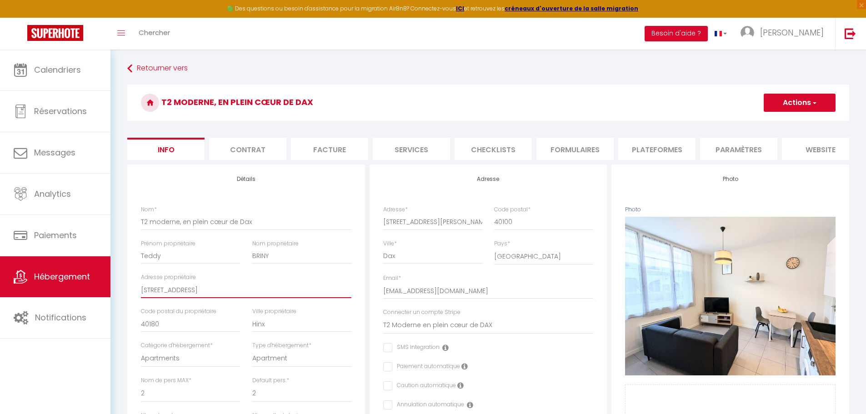
drag, startPoint x: 208, startPoint y: 297, endPoint x: 131, endPoint y: 296, distance: 77.3
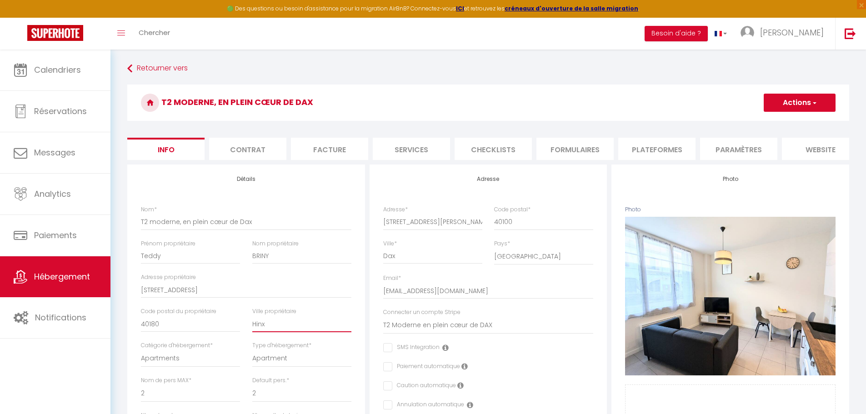
drag, startPoint x: 269, startPoint y: 332, endPoint x: 247, endPoint y: 331, distance: 22.3
click at [247, 331] on div "Ville propriétaire Hinx" at bounding box center [301, 324] width 111 height 34
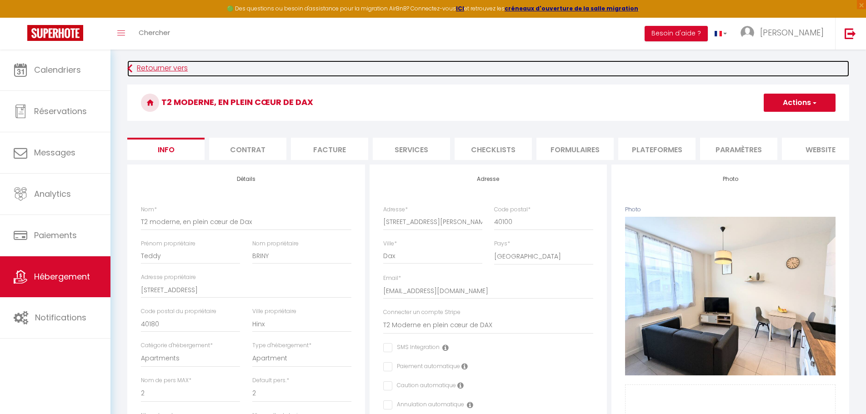
click at [141, 67] on link "Retourner vers" at bounding box center [488, 68] width 722 height 16
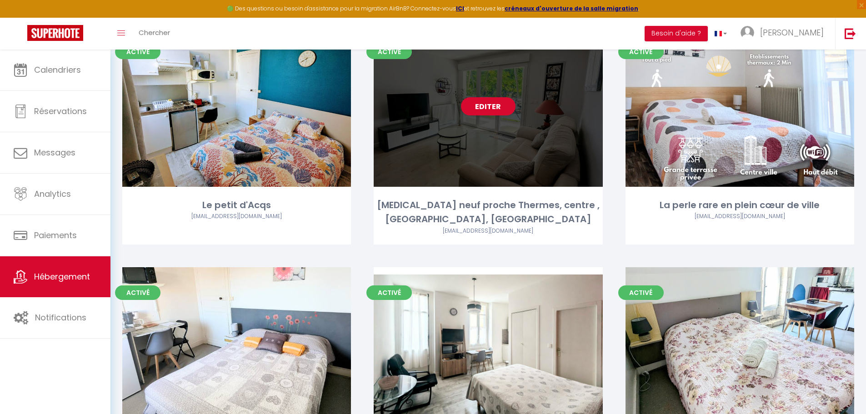
scroll to position [91, 0]
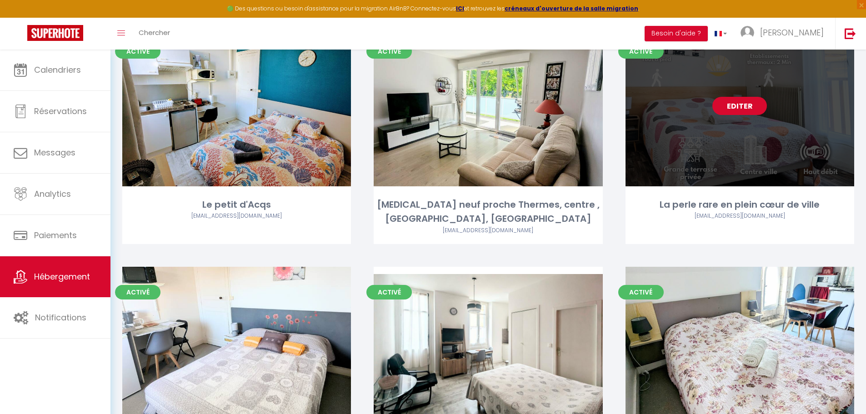
click at [742, 106] on link "Editer" at bounding box center [740, 106] width 55 height 18
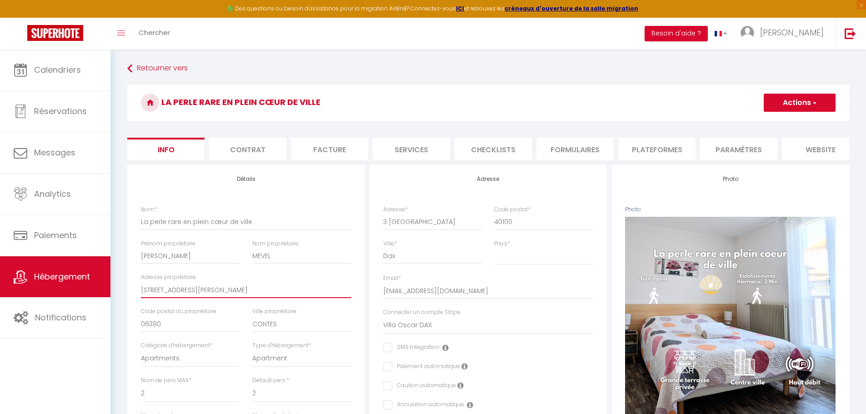
drag, startPoint x: 229, startPoint y: 296, endPoint x: 139, endPoint y: 294, distance: 90.5
click at [139, 294] on div "Adresse propriétaire [STREET_ADDRESS][PERSON_NAME]" at bounding box center [246, 290] width 222 height 34
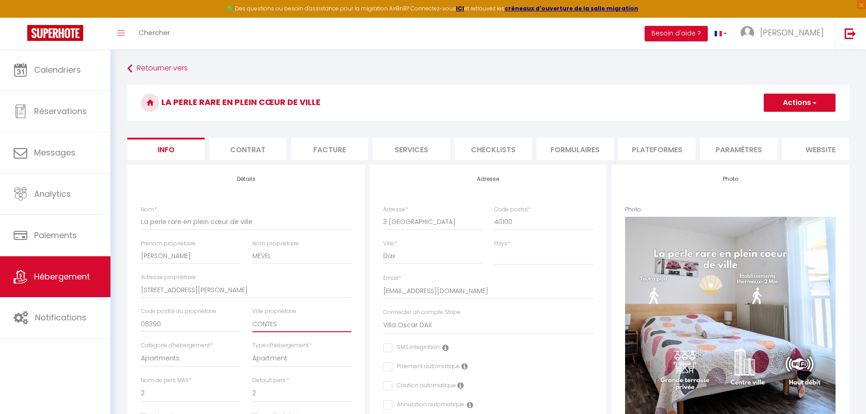
drag, startPoint x: 279, startPoint y: 329, endPoint x: 248, endPoint y: 329, distance: 31.4
click at [248, 329] on div "Ville propriétaire CONTES" at bounding box center [301, 324] width 111 height 34
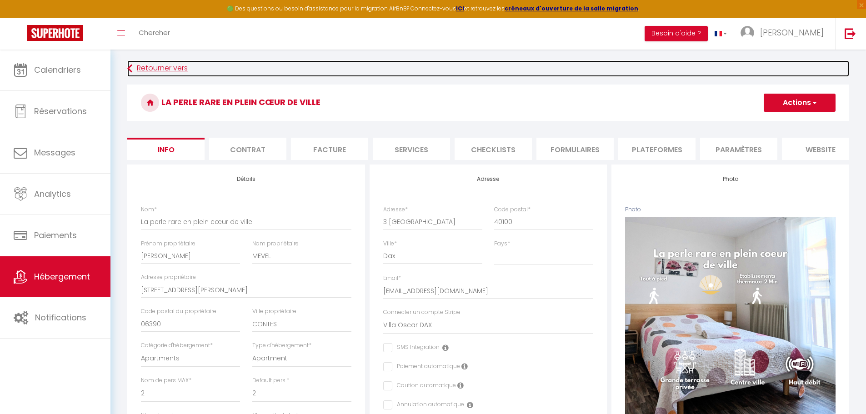
click at [129, 69] on icon at bounding box center [129, 68] width 5 height 16
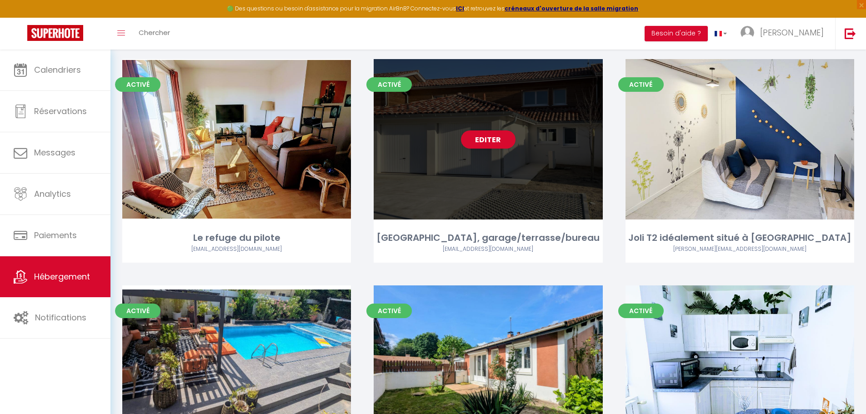
scroll to position [861, 0]
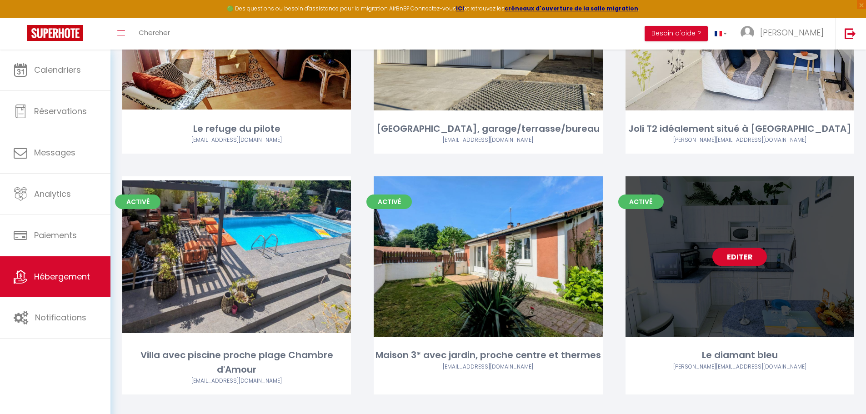
click at [746, 248] on link "Editer" at bounding box center [740, 257] width 55 height 18
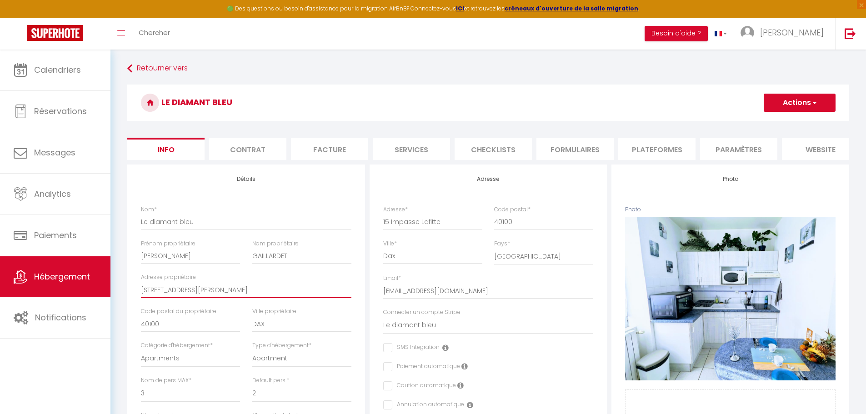
drag, startPoint x: 213, startPoint y: 296, endPoint x: 134, endPoint y: 297, distance: 79.1
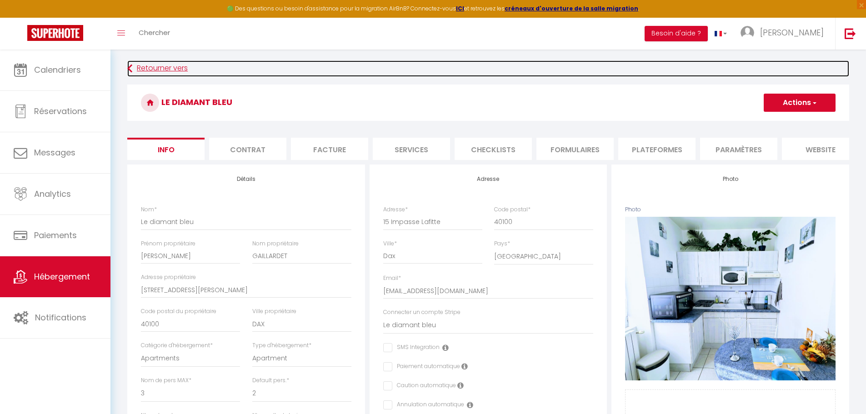
click at [140, 65] on link "Retourner vers" at bounding box center [488, 68] width 722 height 16
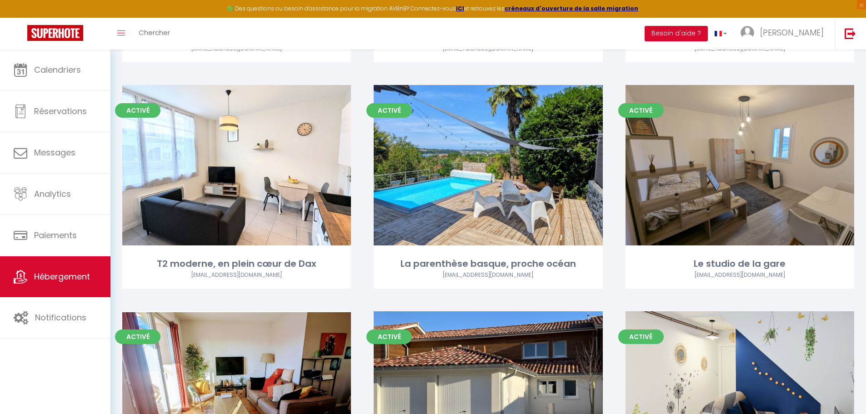
scroll to position [500, 0]
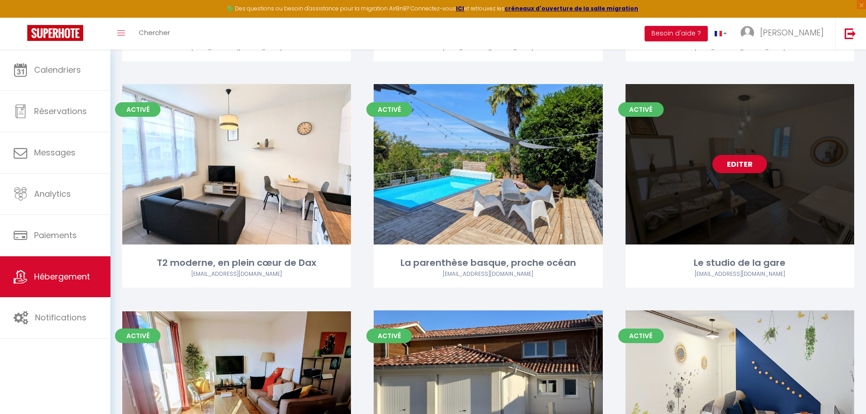
click at [747, 155] on link "Editer" at bounding box center [740, 164] width 55 height 18
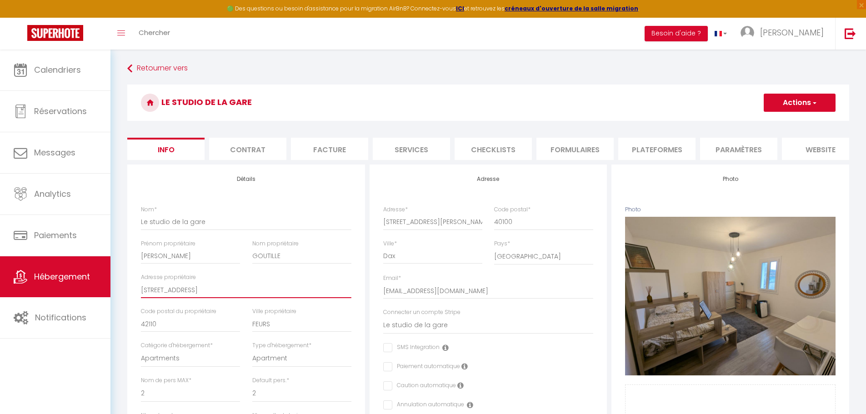
drag, startPoint x: 205, startPoint y: 297, endPoint x: 126, endPoint y: 300, distance: 78.7
paste input "[STREET_ADDRESS][PERSON_NAME]"
click at [289, 296] on input "[STREET_ADDRESS][PERSON_NAME]" at bounding box center [246, 290] width 211 height 16
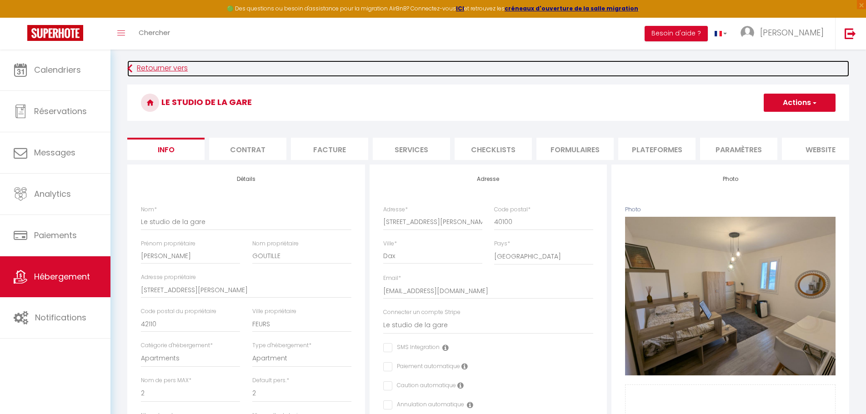
click at [165, 65] on link "Retourner vers" at bounding box center [488, 68] width 722 height 16
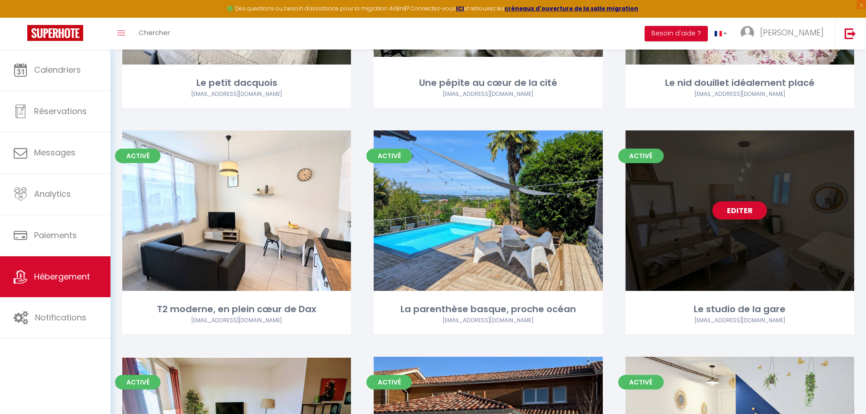
scroll to position [455, 0]
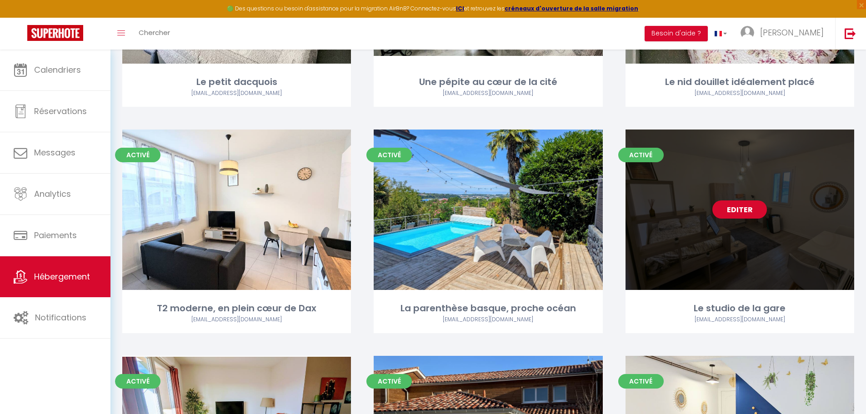
click at [726, 201] on link "Editer" at bounding box center [740, 210] width 55 height 18
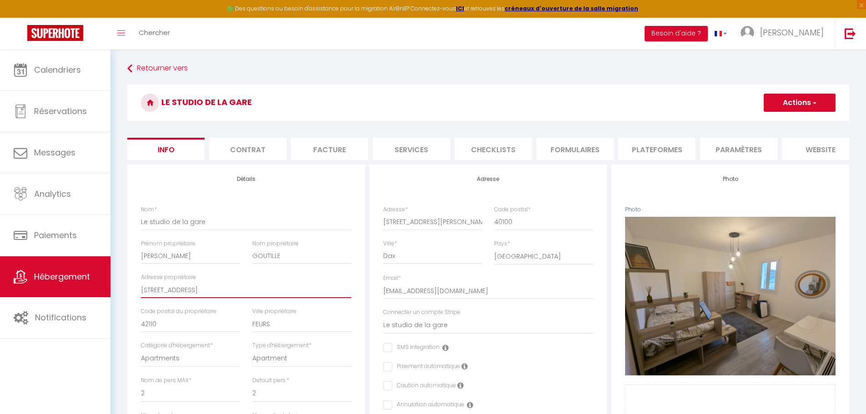
drag, startPoint x: 198, startPoint y: 297, endPoint x: 136, endPoint y: 297, distance: 62.3
click at [136, 297] on div "Adresse propriétaire [STREET_ADDRESS]" at bounding box center [246, 290] width 222 height 34
click at [187, 120] on h3 "Le studio de la gare" at bounding box center [488, 103] width 722 height 36
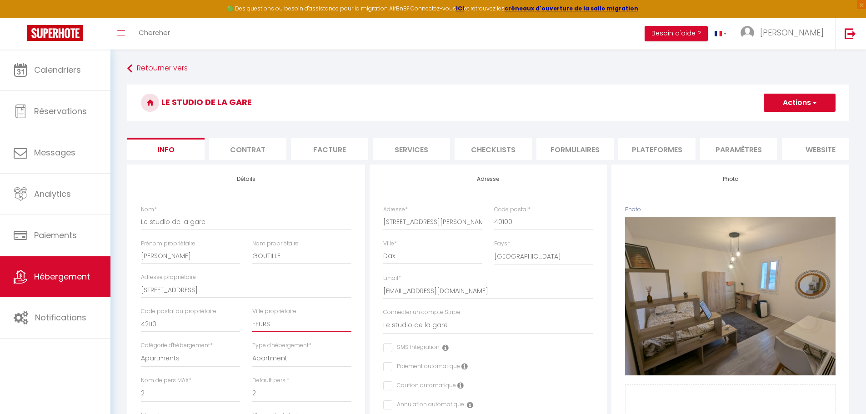
drag, startPoint x: 273, startPoint y: 331, endPoint x: 241, endPoint y: 331, distance: 32.7
click at [241, 331] on div "Nom * Le studio de la gare Prénom propriétaire [PERSON_NAME] propriétaire GOUTI…" at bounding box center [246, 326] width 222 height 241
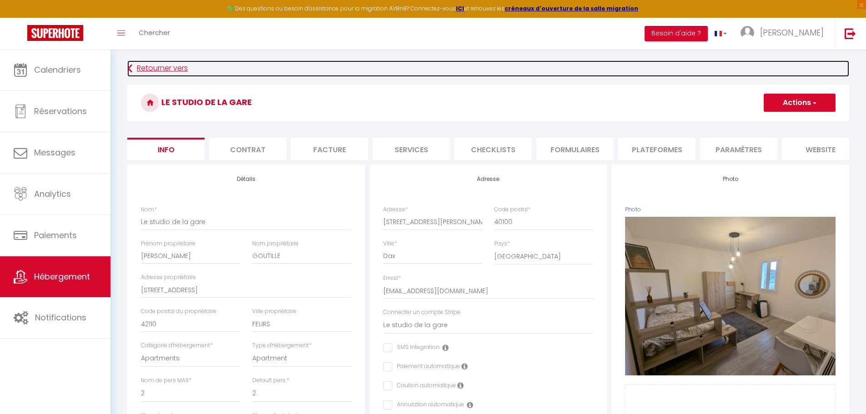
click at [162, 64] on link "Retourner vers" at bounding box center [488, 68] width 722 height 16
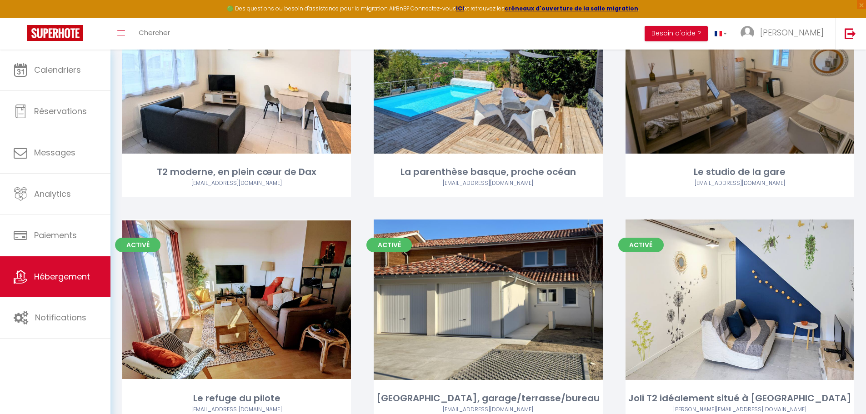
scroll to position [637, 0]
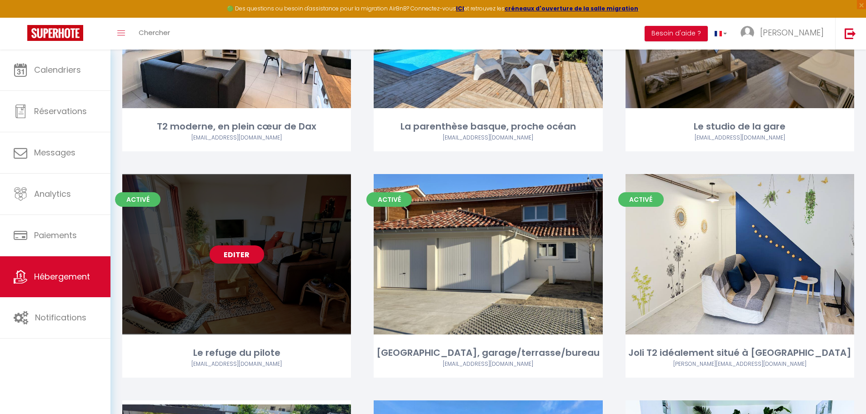
click at [237, 246] on link "Editer" at bounding box center [237, 255] width 55 height 18
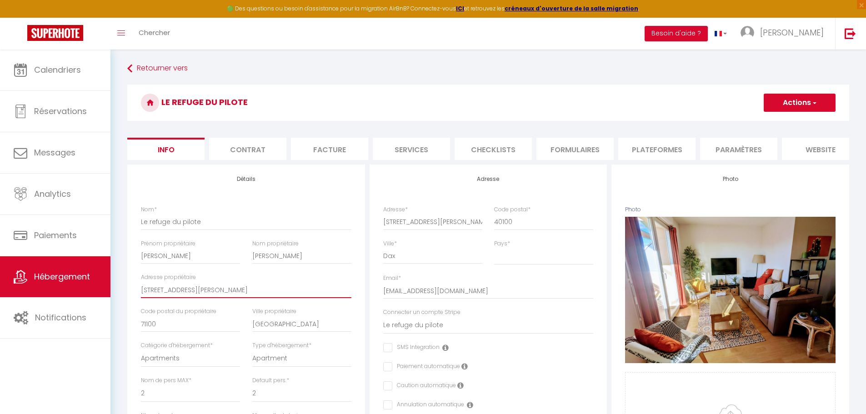
drag, startPoint x: 212, startPoint y: 297, endPoint x: 132, endPoint y: 298, distance: 80.5
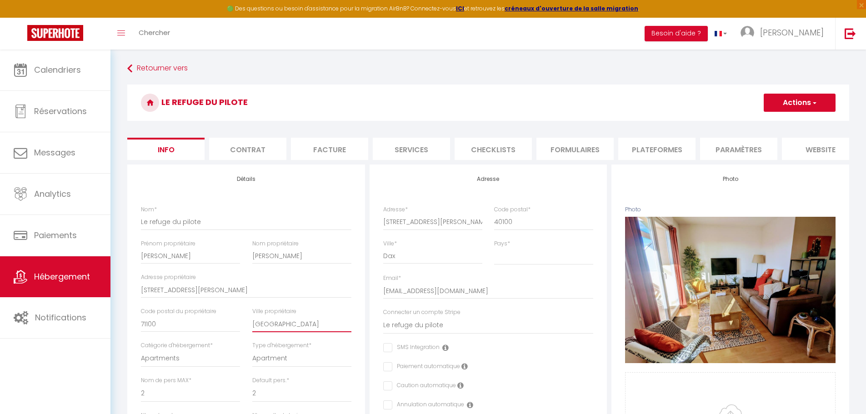
drag, startPoint x: 316, startPoint y: 333, endPoint x: 226, endPoint y: 332, distance: 89.1
click at [226, 332] on div "Nom * Le refuge du pilote [DEMOGRAPHIC_DATA] propriétaire [PERSON_NAME] proprié…" at bounding box center [246, 326] width 222 height 241
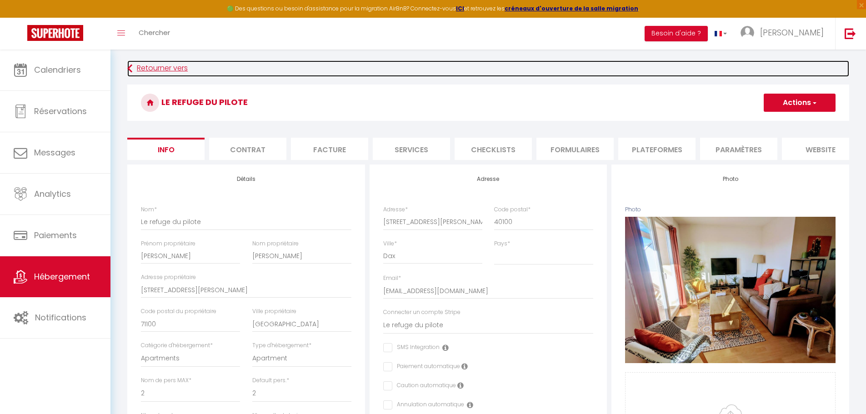
click at [136, 66] on link "Retourner vers" at bounding box center [488, 68] width 722 height 16
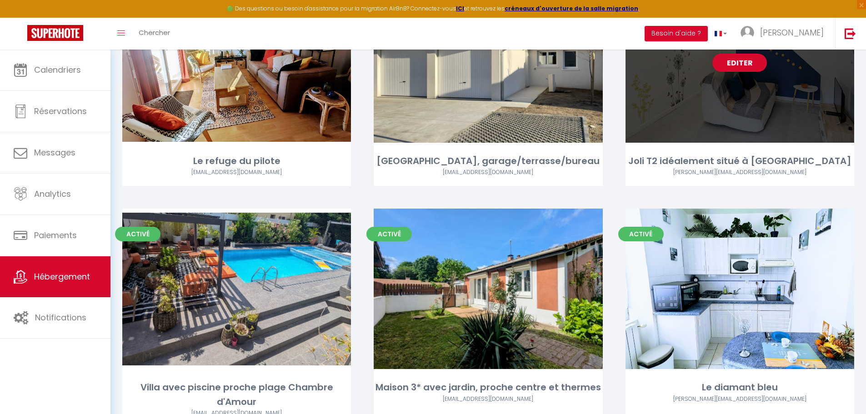
scroll to position [861, 0]
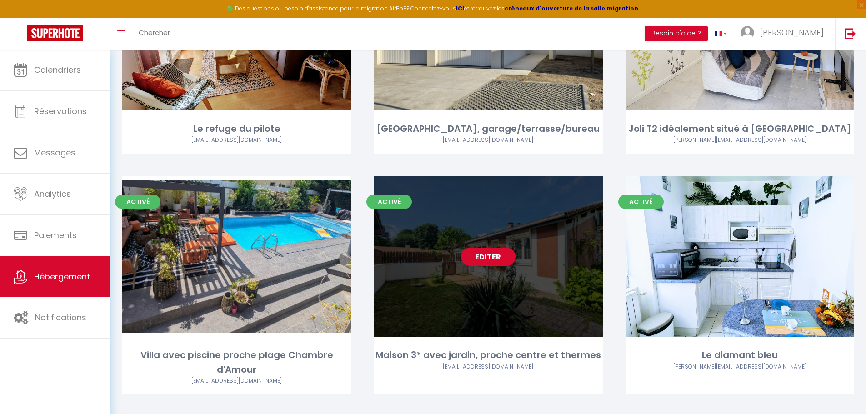
click at [503, 248] on link "Editer" at bounding box center [488, 257] width 55 height 18
click at [480, 248] on link "Editer" at bounding box center [488, 257] width 55 height 18
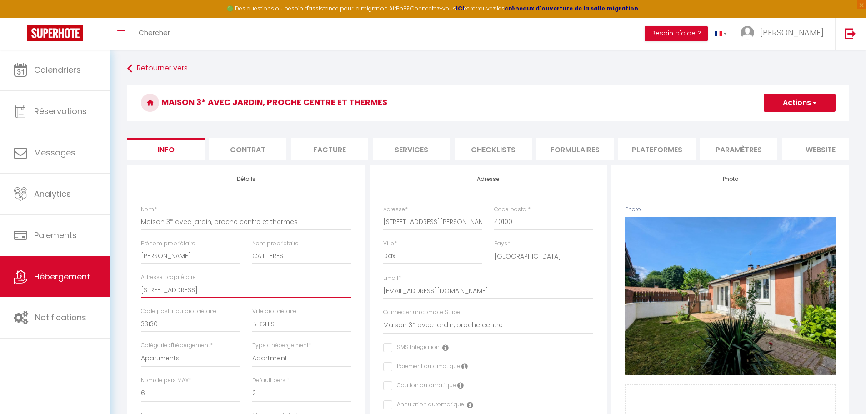
drag, startPoint x: 202, startPoint y: 299, endPoint x: 134, endPoint y: 291, distance: 68.2
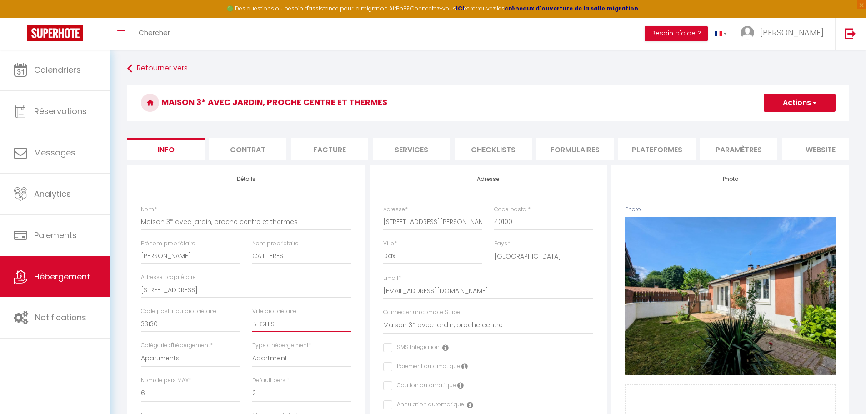
drag, startPoint x: 276, startPoint y: 331, endPoint x: 250, endPoint y: 334, distance: 26.1
click at [250, 334] on div "Ville propriétaire BEGLES" at bounding box center [301, 324] width 111 height 34
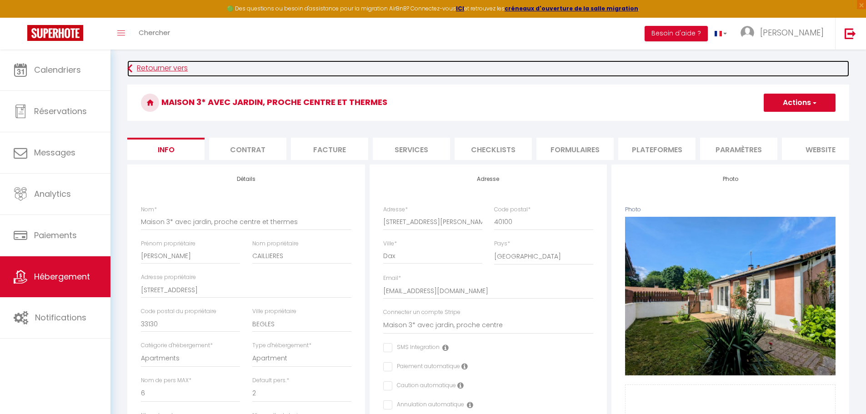
click at [154, 66] on link "Retourner vers" at bounding box center [488, 68] width 722 height 16
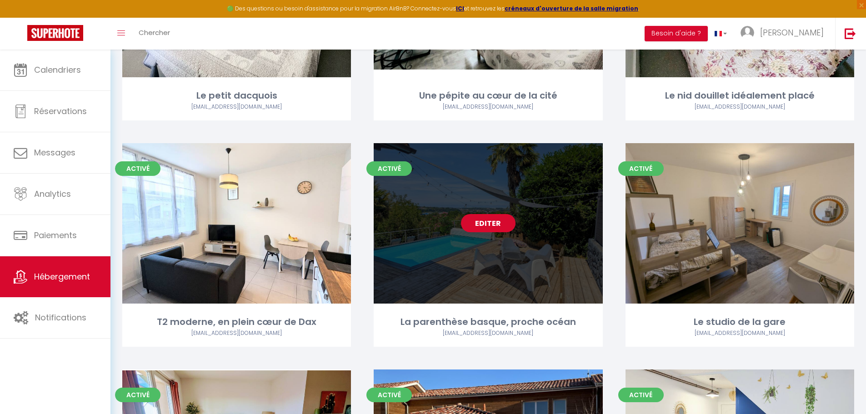
scroll to position [406, 0]
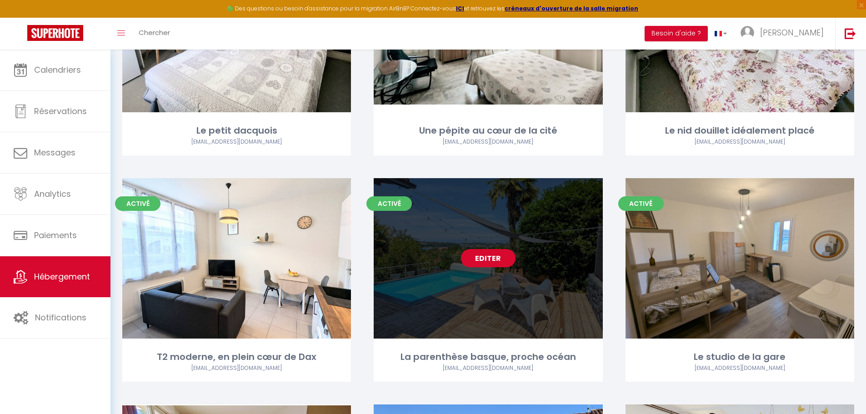
click at [494, 249] on link "Editer" at bounding box center [488, 258] width 55 height 18
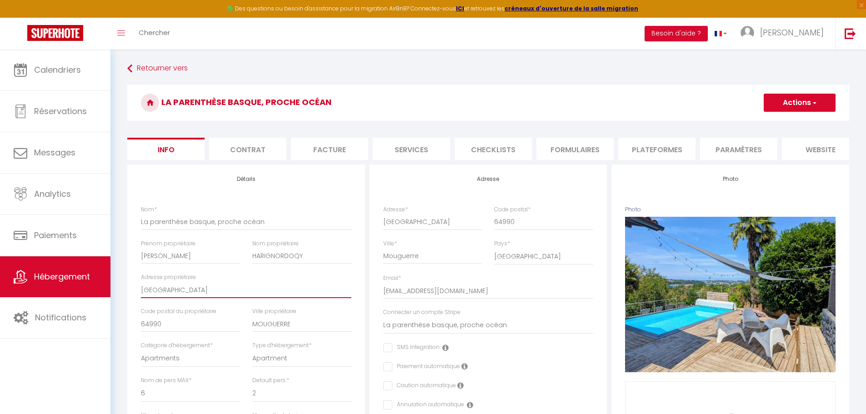
drag, startPoint x: 225, startPoint y: 295, endPoint x: 126, endPoint y: 289, distance: 98.8
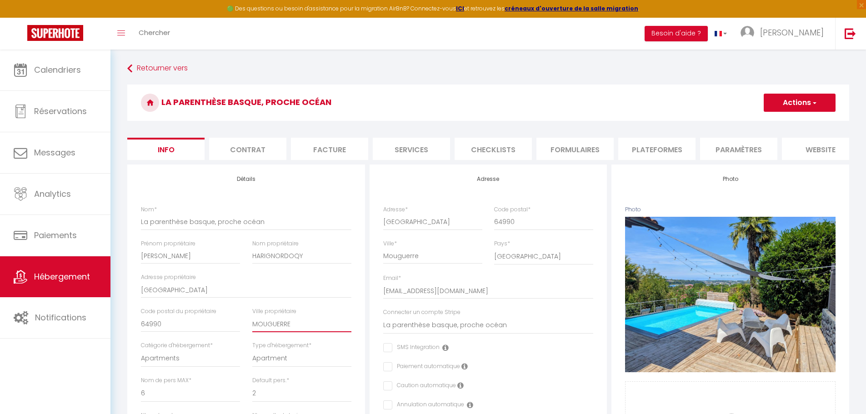
drag, startPoint x: 298, startPoint y: 329, endPoint x: 242, endPoint y: 329, distance: 55.9
click at [242, 329] on div "Nom * La parenthèse basque, proche océan Prénom propriétaire [PERSON_NAME] prop…" at bounding box center [246, 326] width 222 height 241
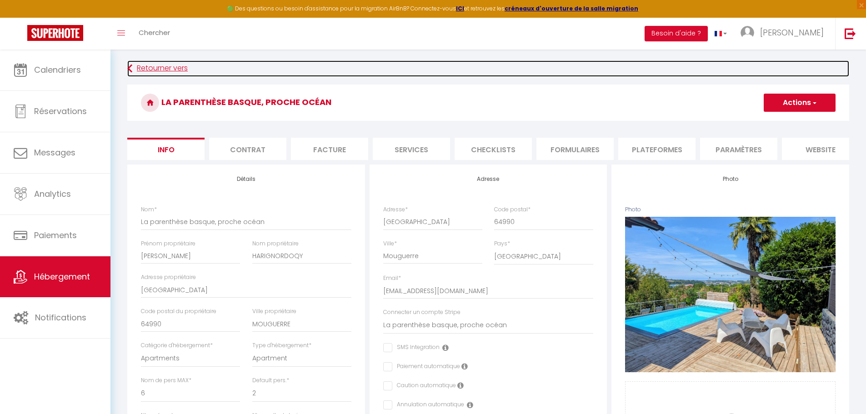
click at [164, 68] on link "Retourner vers" at bounding box center [488, 68] width 722 height 16
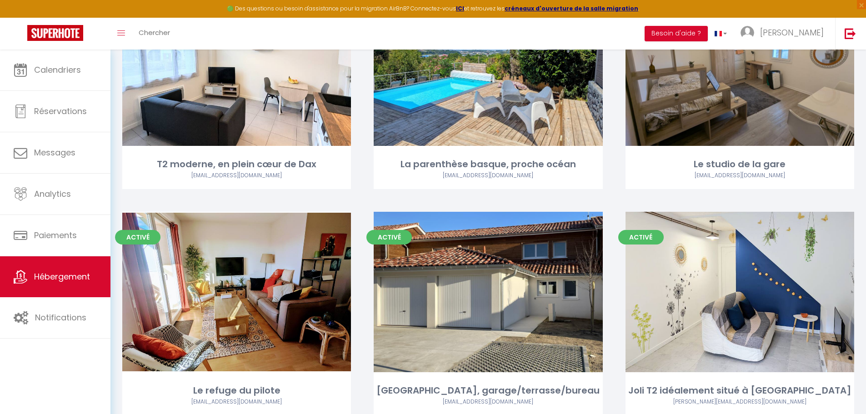
scroll to position [637, 0]
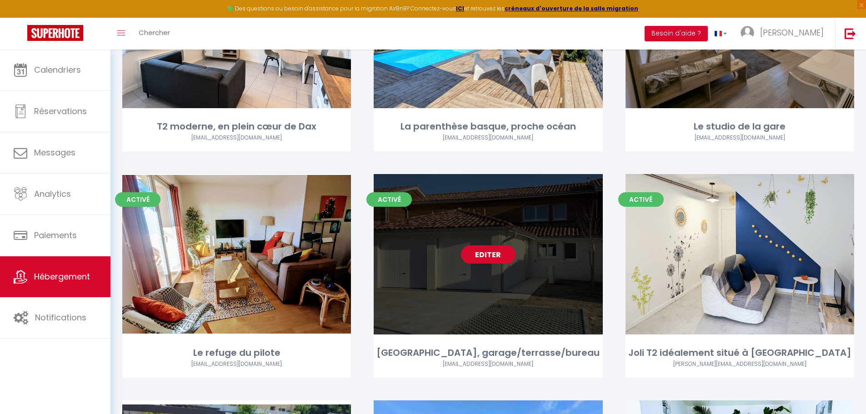
click at [484, 246] on link "Editer" at bounding box center [488, 255] width 55 height 18
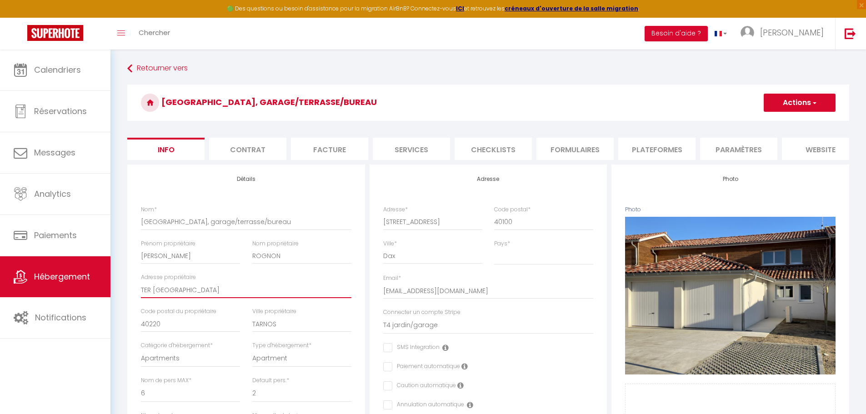
drag, startPoint x: 199, startPoint y: 297, endPoint x: 137, endPoint y: 295, distance: 61.9
click at [137, 295] on div "Adresse propriétaire TER [GEOGRAPHIC_DATA]" at bounding box center [246, 290] width 222 height 34
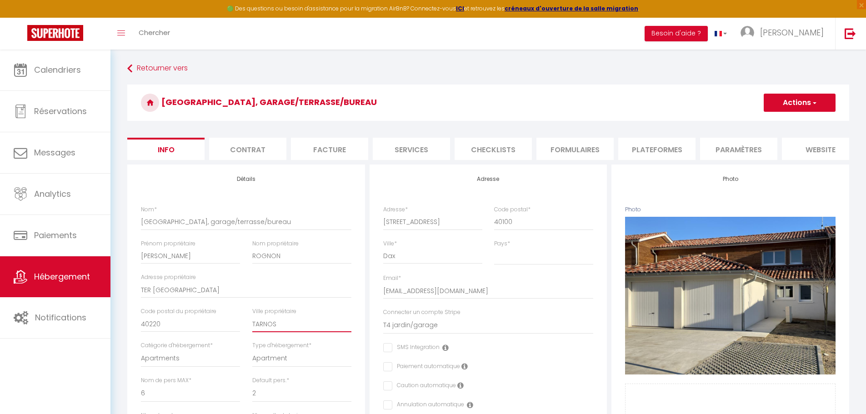
drag, startPoint x: 277, startPoint y: 331, endPoint x: 248, endPoint y: 331, distance: 29.1
click at [248, 331] on div "Ville propriétaire TARNOS" at bounding box center [301, 324] width 111 height 34
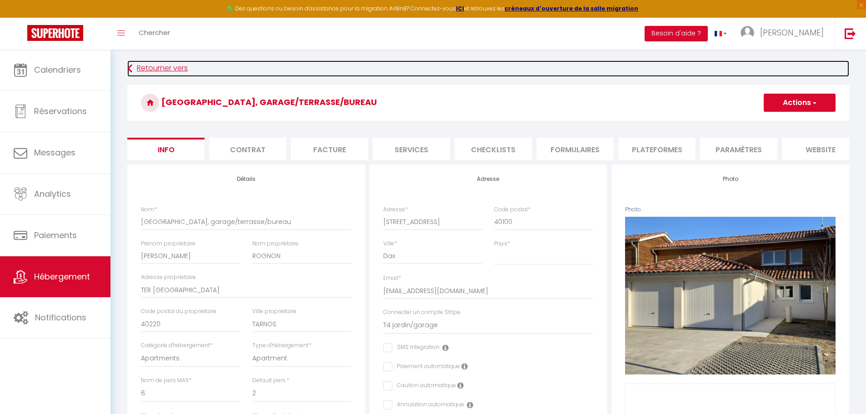
click at [153, 62] on link "Retourner vers" at bounding box center [488, 68] width 722 height 16
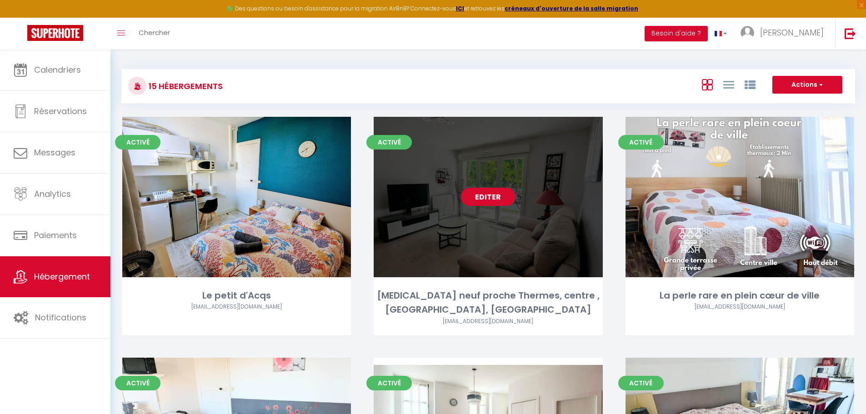
click at [494, 192] on link "Editer" at bounding box center [488, 197] width 55 height 18
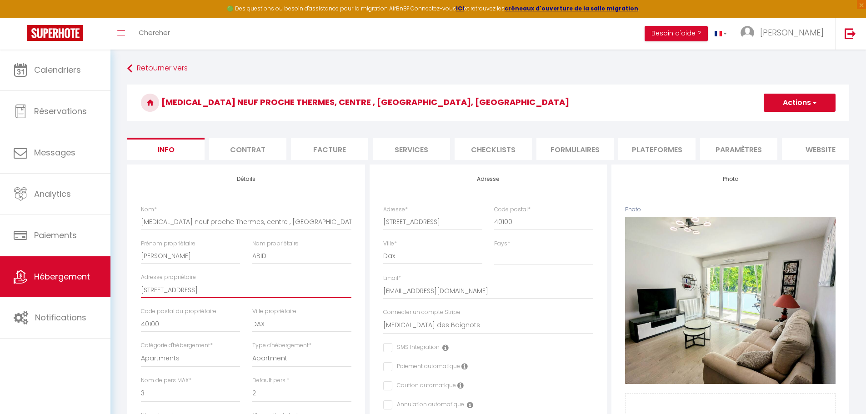
drag, startPoint x: 201, startPoint y: 297, endPoint x: 133, endPoint y: 291, distance: 67.6
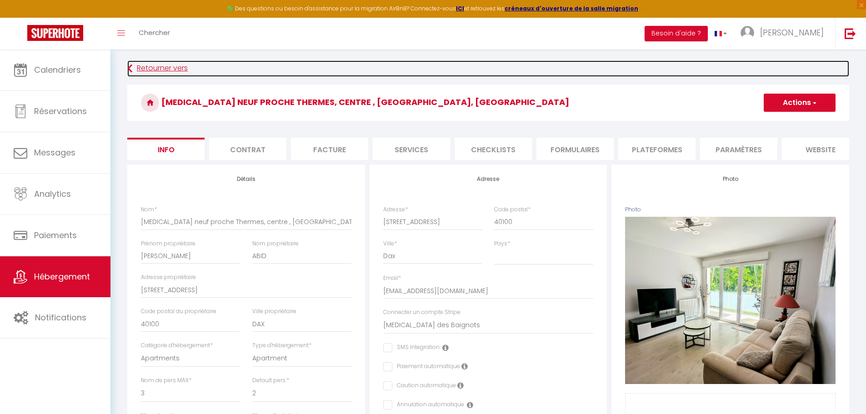
click at [153, 68] on link "Retourner vers" at bounding box center [488, 68] width 722 height 16
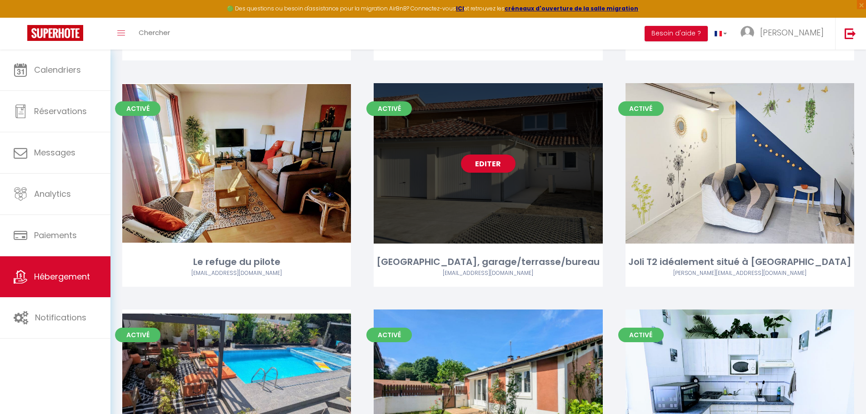
scroll to position [861, 0]
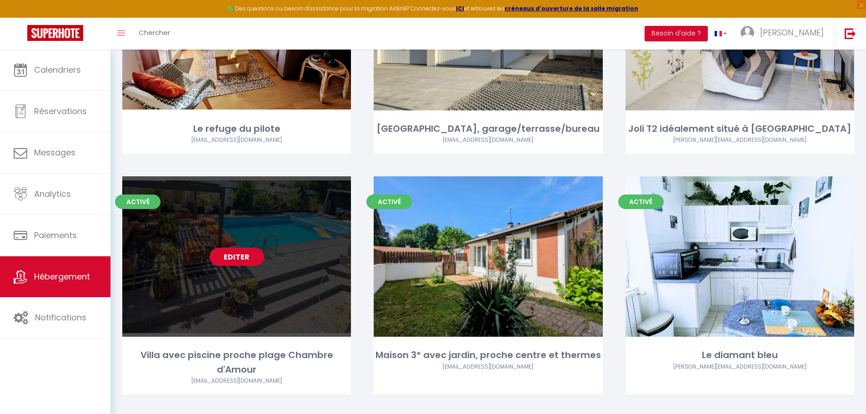
click at [233, 248] on link "Editer" at bounding box center [237, 257] width 55 height 18
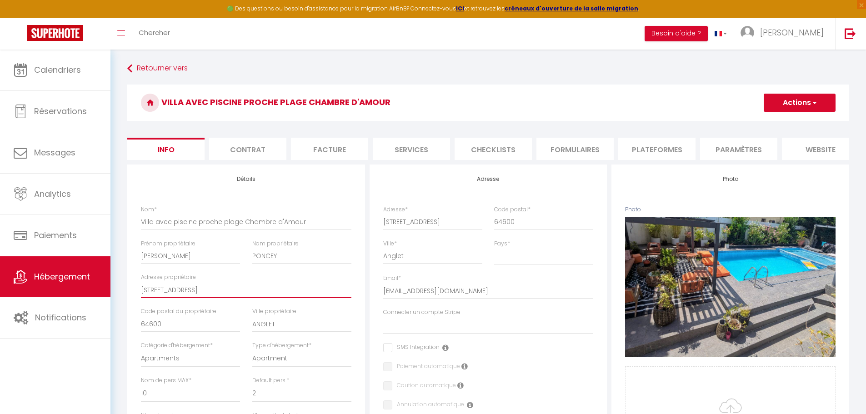
drag, startPoint x: 199, startPoint y: 298, endPoint x: 120, endPoint y: 296, distance: 78.7
